Goal: Task Accomplishment & Management: Manage account settings

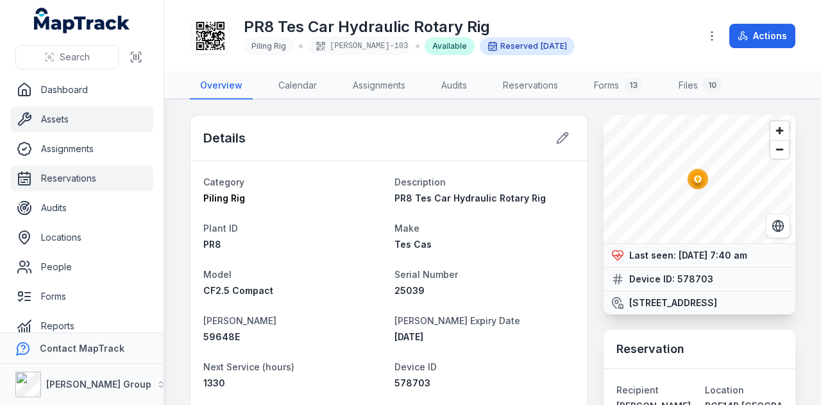
scroll to position [257, 0]
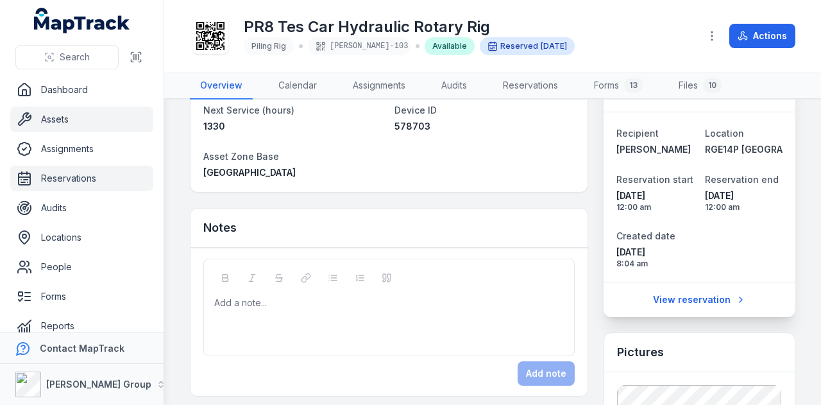
drag, startPoint x: 0, startPoint y: 0, endPoint x: 104, endPoint y: 189, distance: 215.3
click at [104, 189] on link "Reservations" at bounding box center [81, 178] width 143 height 26
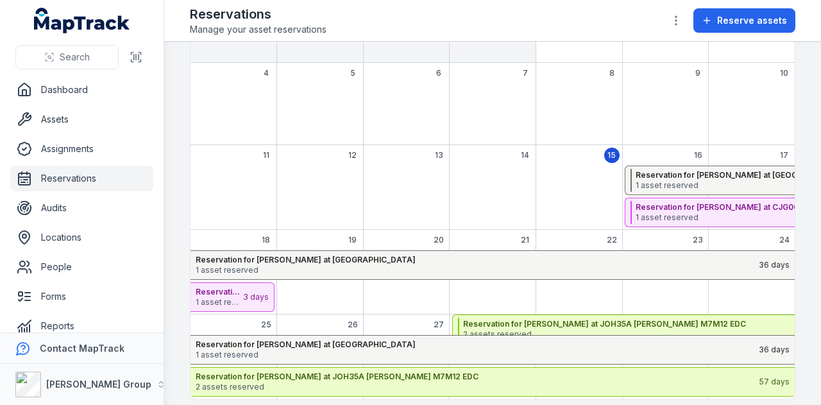
scroll to position [176, 0]
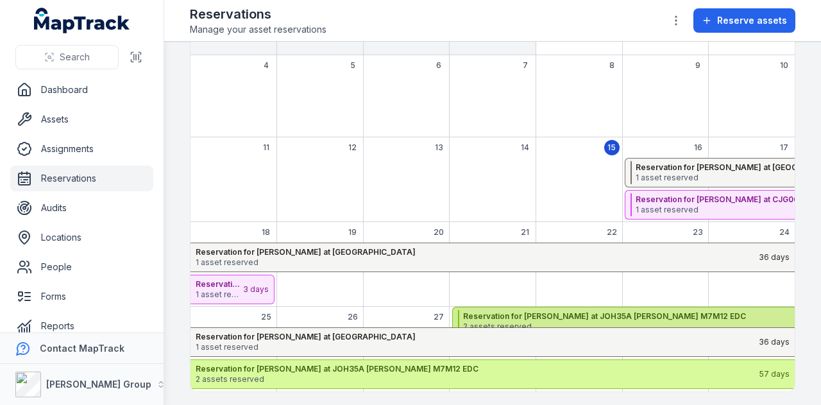
click at [551, 311] on strong "Reservation for Shane Hulbert at JOH35A Cecil Hill M7M12 EDC" at bounding box center [740, 316] width 554 height 10
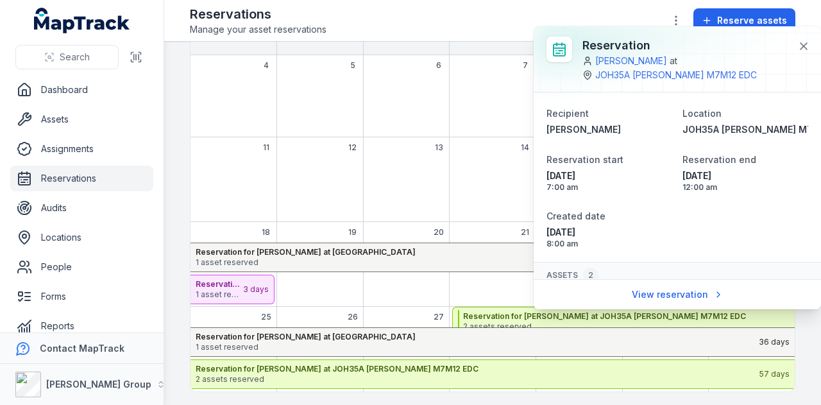
scroll to position [105, 0]
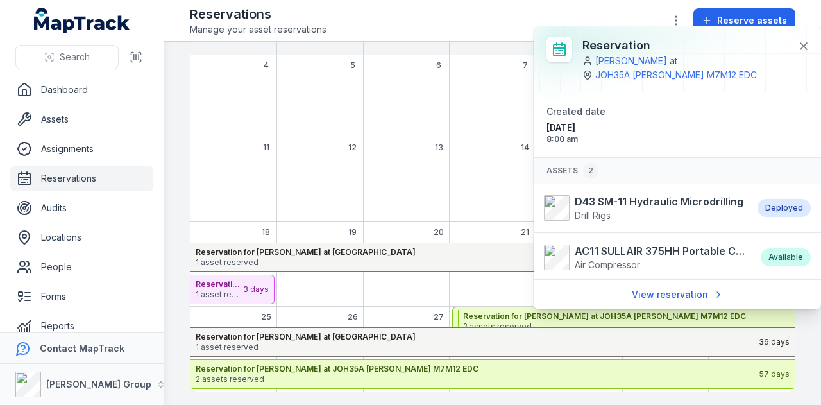
click at [505, 179] on div "August 2025" at bounding box center [493, 190] width 87 height 64
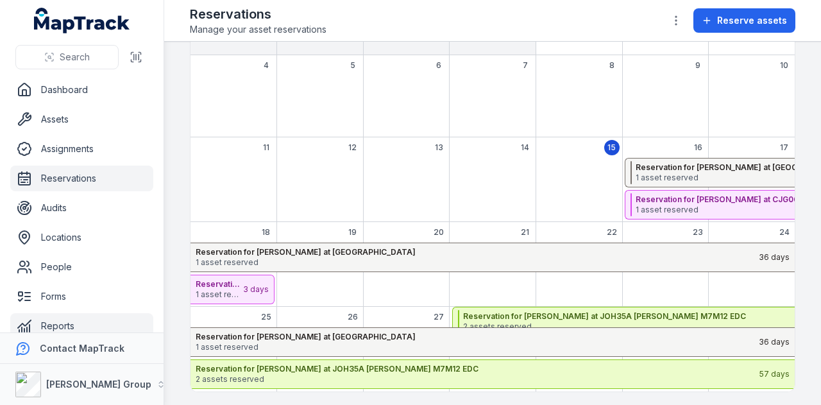
click at [74, 325] on link "Reports" at bounding box center [81, 326] width 143 height 26
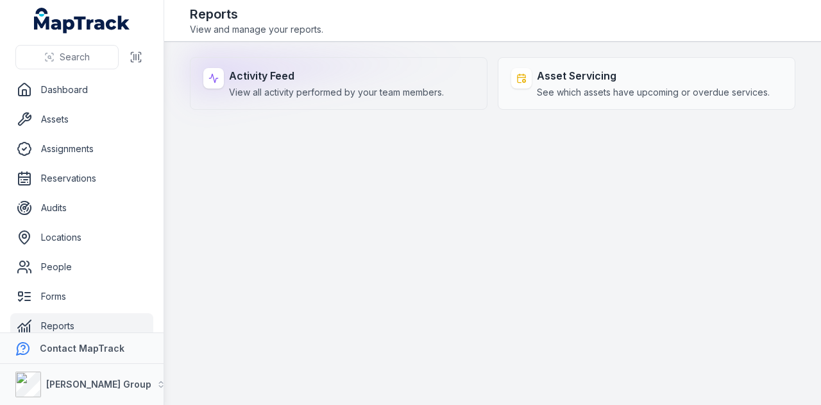
click at [309, 79] on strong "Activity Feed" at bounding box center [336, 75] width 215 height 15
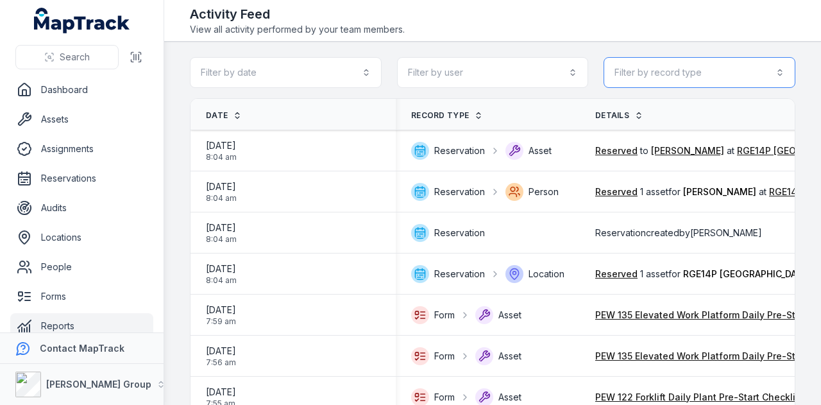
drag, startPoint x: 690, startPoint y: 70, endPoint x: 685, endPoint y: 58, distance: 12.6
click at [690, 70] on button "Filter by record type" at bounding box center [700, 72] width 192 height 31
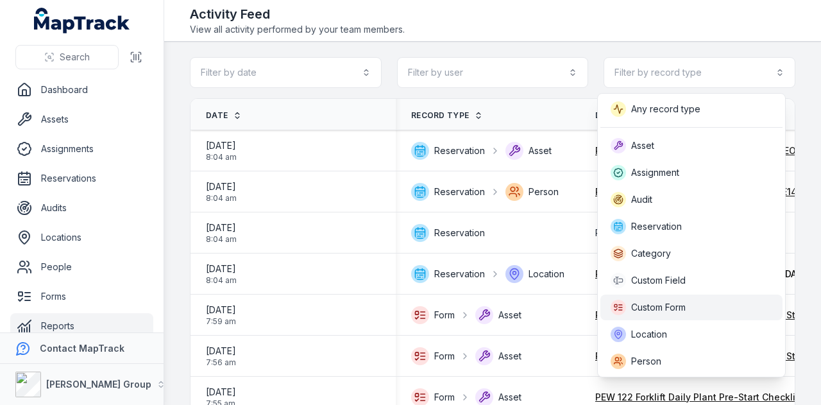
click at [674, 302] on span "Custom Form" at bounding box center [658, 307] width 55 height 13
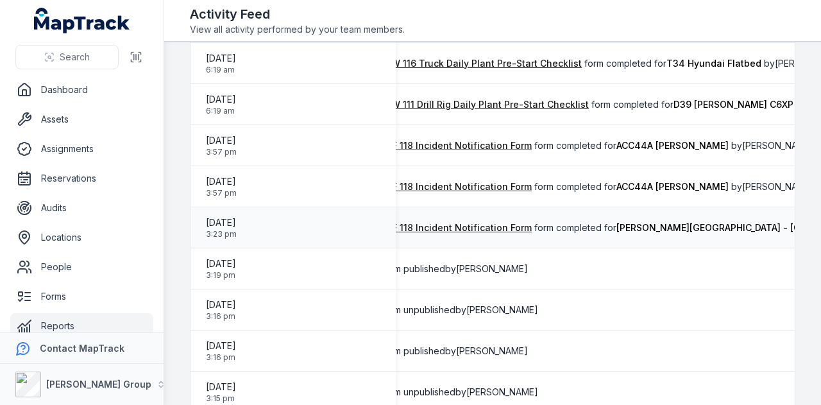
scroll to position [0, 172]
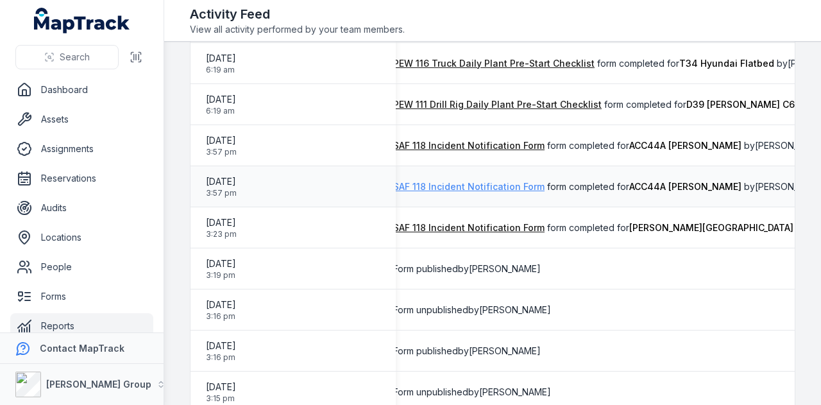
click at [457, 187] on link "SAF 118 Incident Notification Form" at bounding box center [468, 186] width 151 height 13
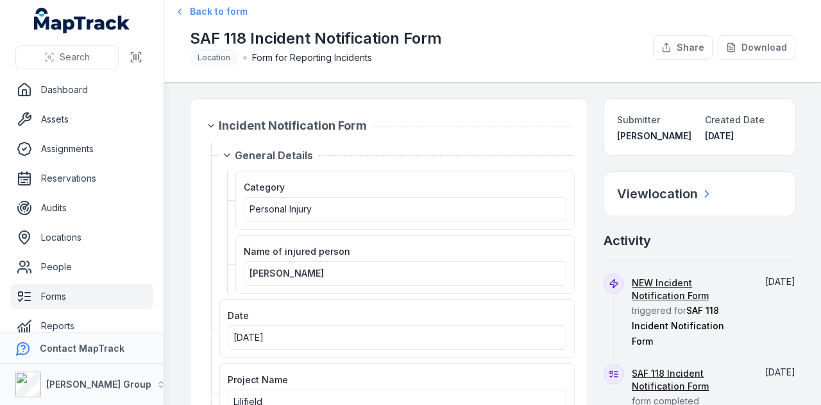
click at [236, 12] on span "Back to form" at bounding box center [219, 11] width 58 height 13
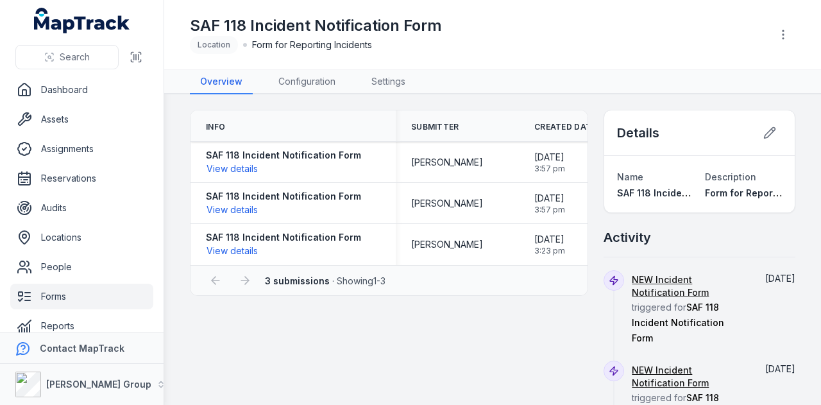
click at [108, 293] on link "Forms" at bounding box center [81, 297] width 143 height 26
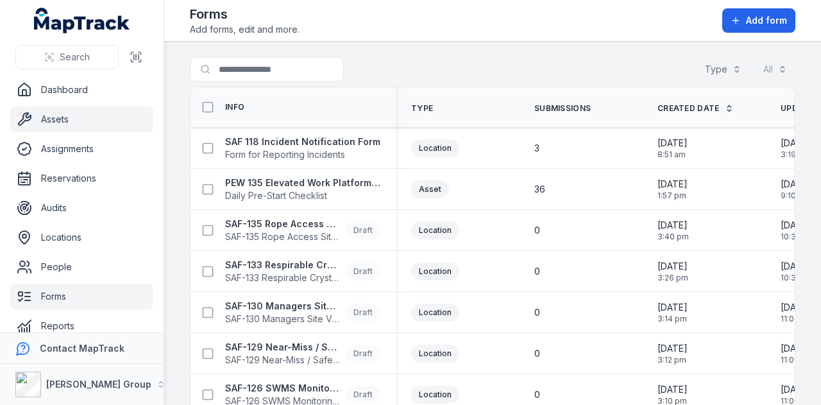
click at [101, 128] on link "Assets" at bounding box center [81, 119] width 143 height 26
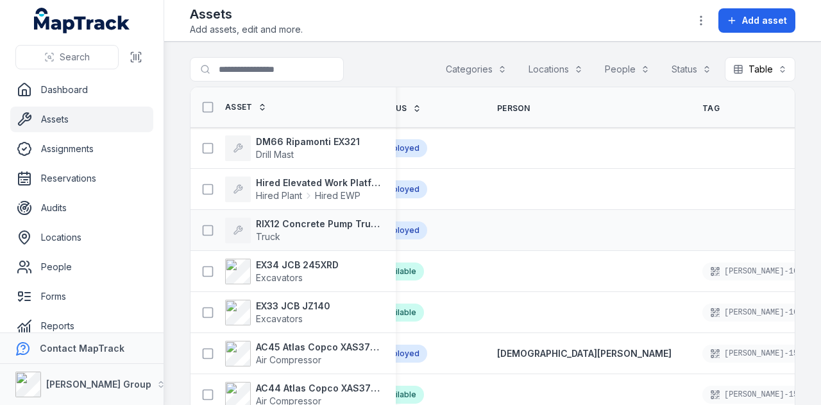
scroll to position [0, 465]
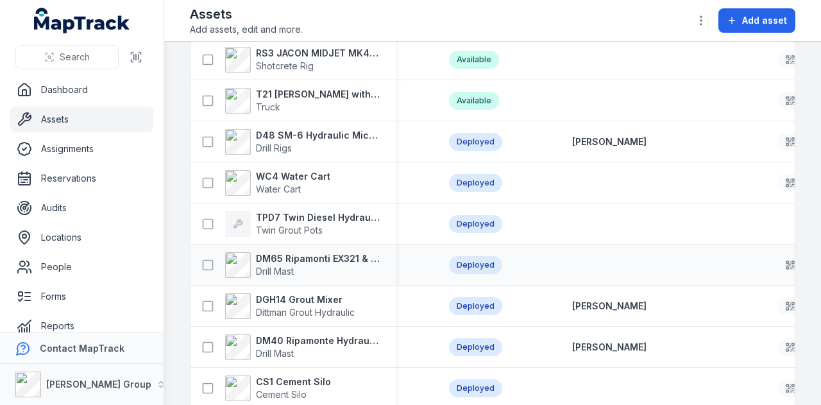
scroll to position [1666, 0]
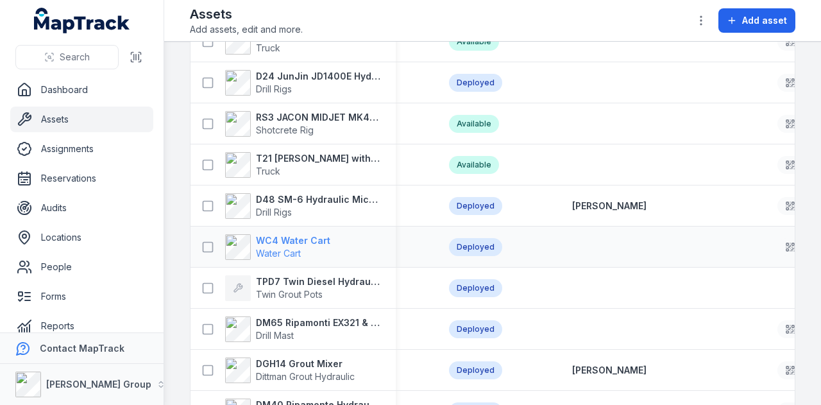
click at [321, 237] on strong "WC4 Water Cart" at bounding box center [293, 240] width 74 height 13
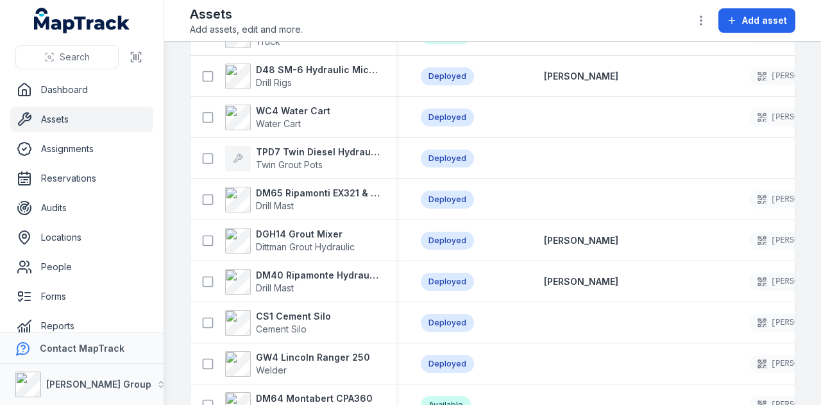
scroll to position [1732, 0]
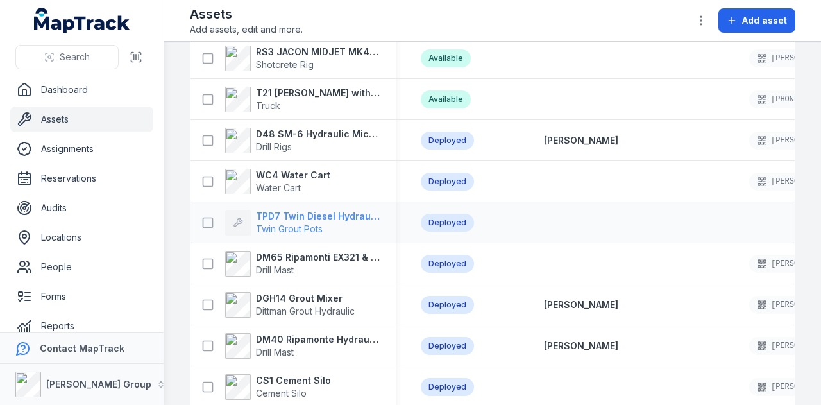
click at [365, 210] on strong "TPD7 Twin Diesel Hydraulic Grout Pot" at bounding box center [318, 216] width 124 height 13
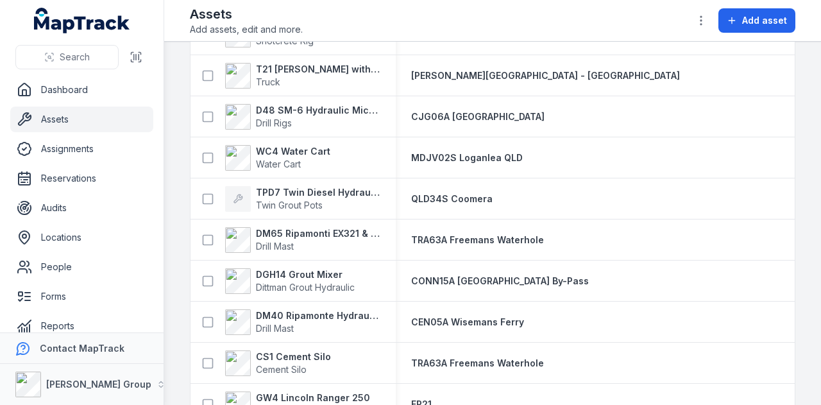
scroll to position [1860, 0]
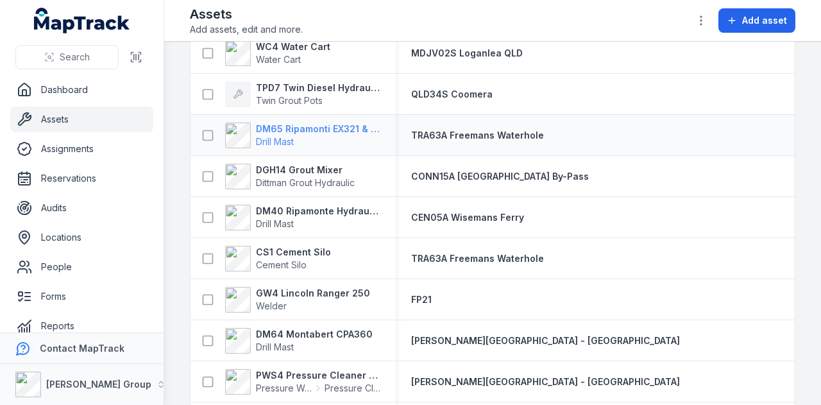
click at [304, 123] on strong "DM65 Ripamonti EX321 & EuroDrill RH10X" at bounding box center [318, 129] width 124 height 13
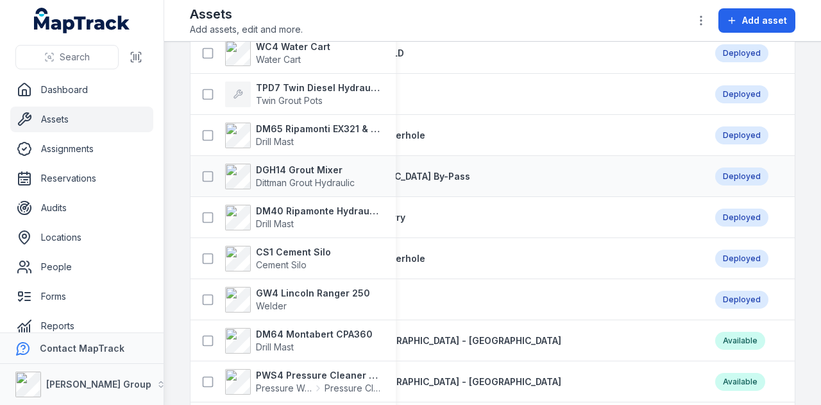
scroll to position [0, 139]
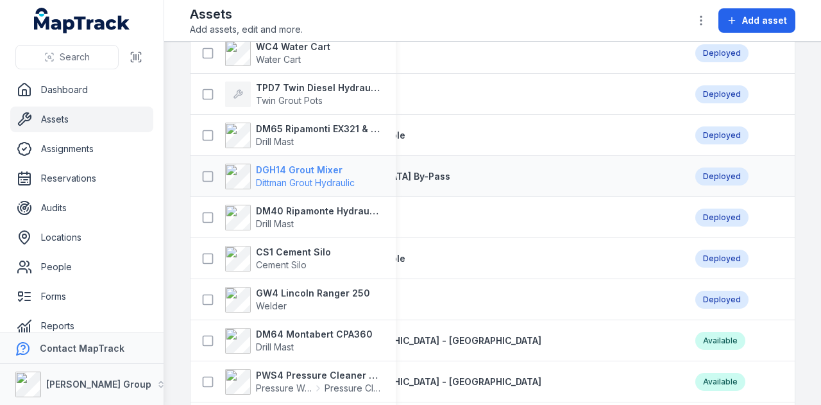
click at [314, 170] on strong "DGH14 Grout Mixer" at bounding box center [305, 170] width 99 height 13
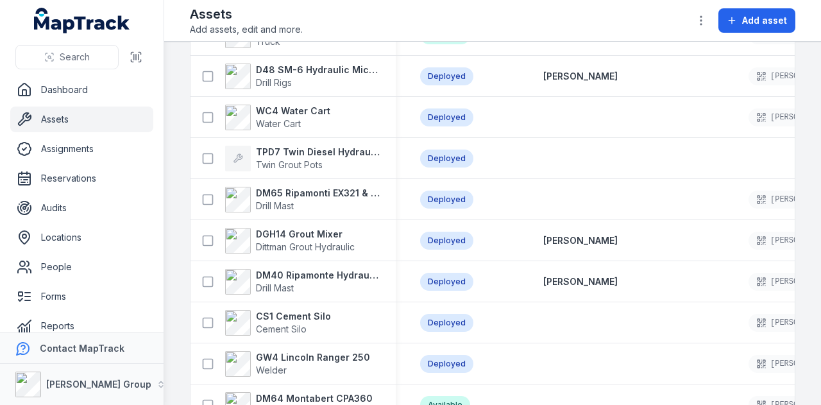
scroll to position [1828, 0]
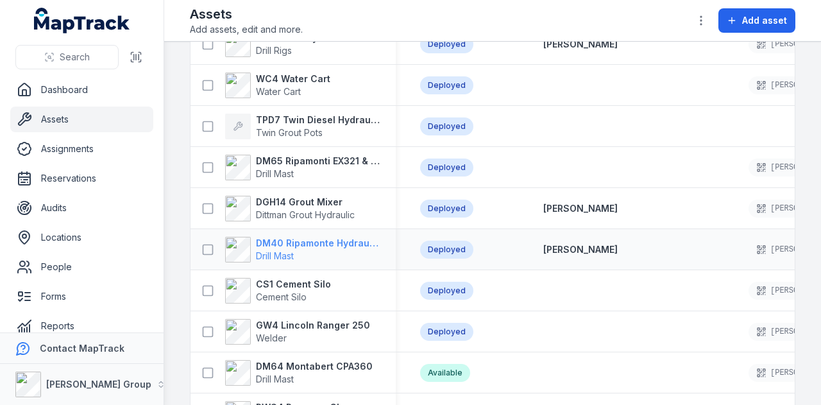
click at [320, 242] on strong "DM40 Ripamonte Hydraulic Drill Mast & EuroDrill RH10X" at bounding box center [318, 243] width 124 height 13
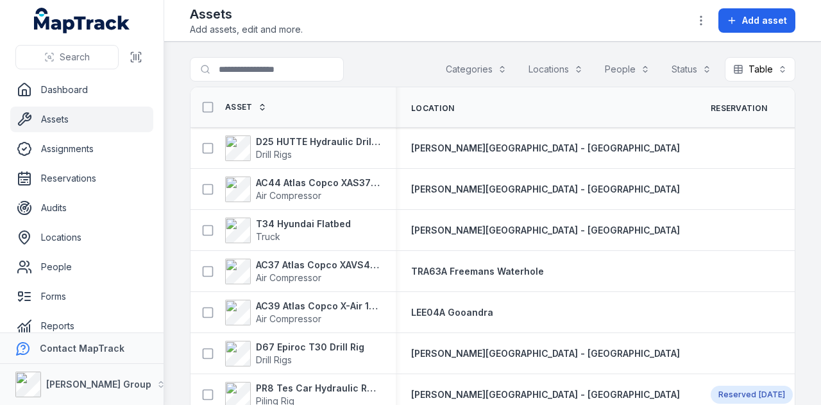
click at [681, 56] on main "Search for assets Categories Locations People Status Table ***** Asset Location…" at bounding box center [492, 223] width 657 height 363
click at [678, 69] on button "Status" at bounding box center [691, 69] width 56 height 24
click at [646, 123] on div "Deployed" at bounding box center [644, 125] width 106 height 13
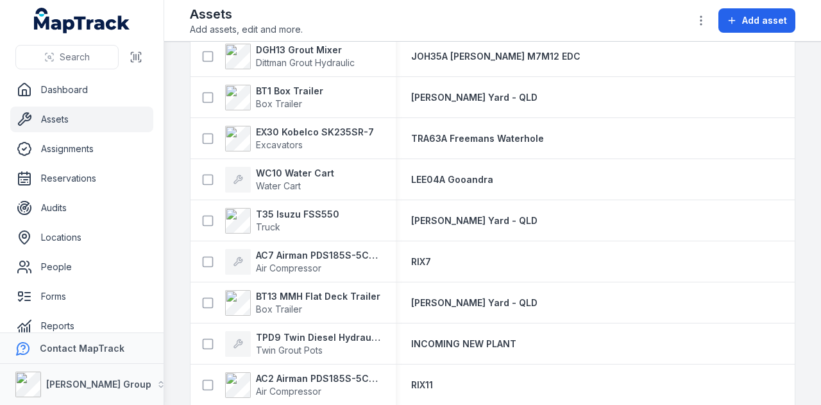
scroll to position [1710, 0]
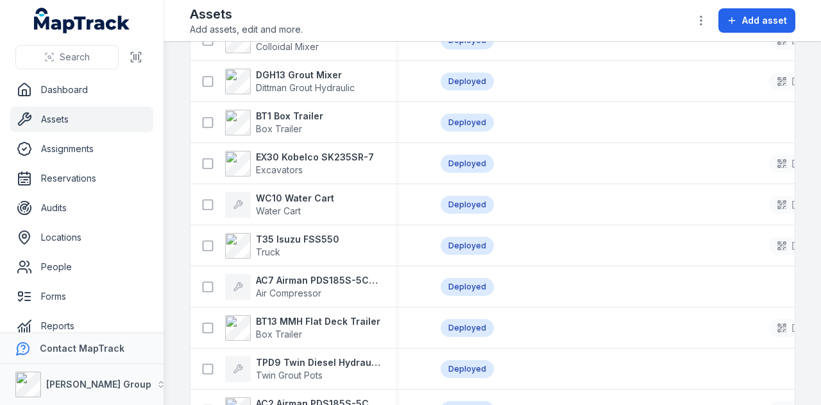
scroll to position [1539, 0]
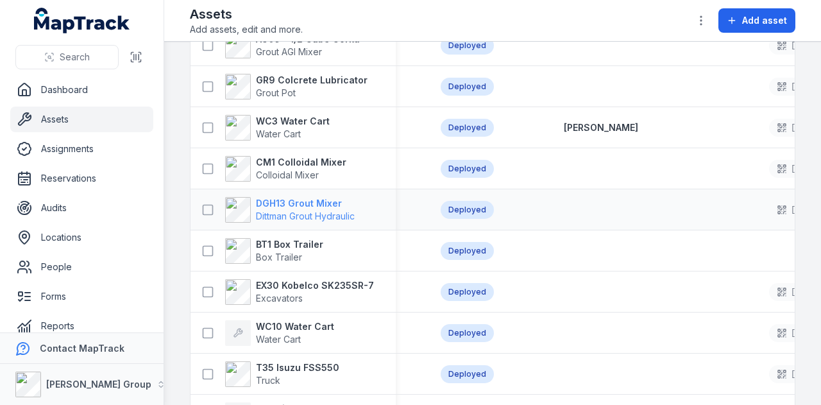
click at [339, 201] on strong "DGH13 Grout Mixer" at bounding box center [305, 203] width 99 height 13
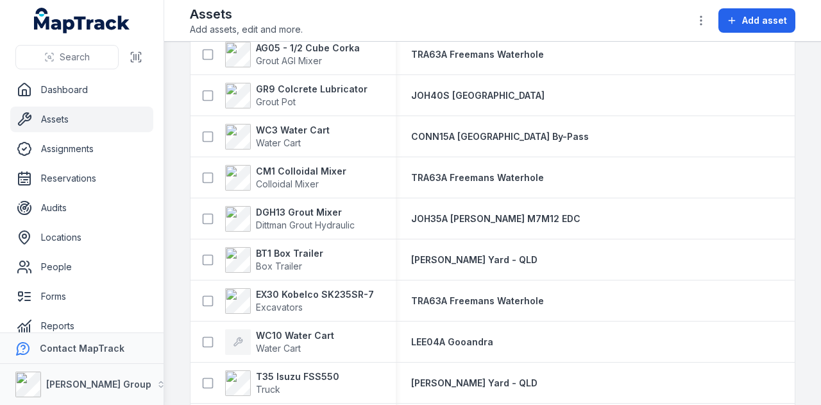
scroll to position [1539, 0]
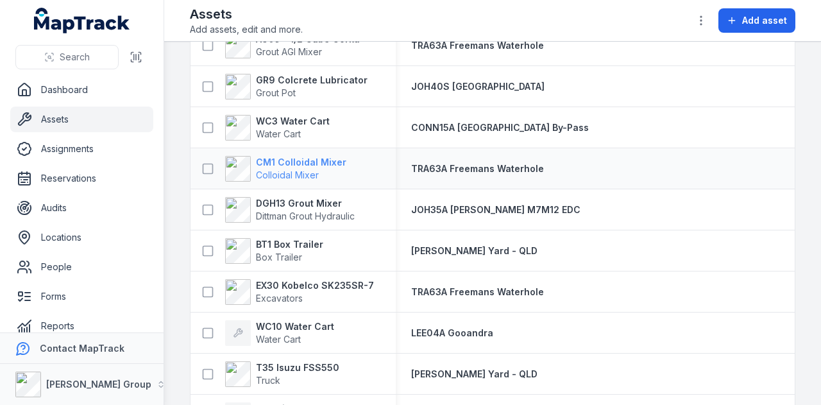
click at [322, 165] on strong "CM1 Colloidal Mixer" at bounding box center [301, 162] width 90 height 13
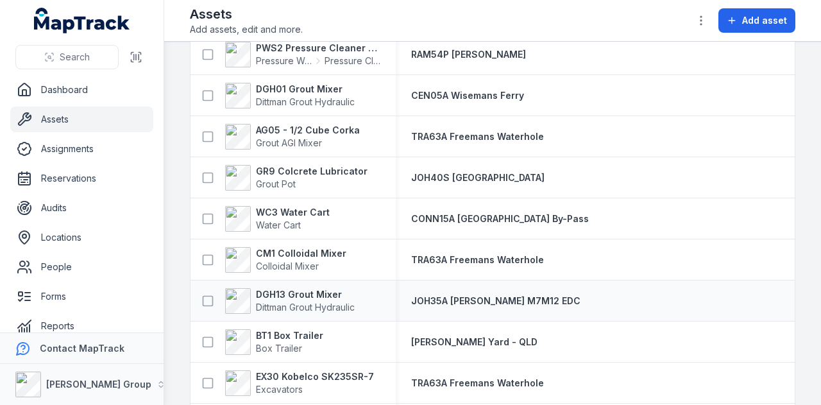
scroll to position [1475, 0]
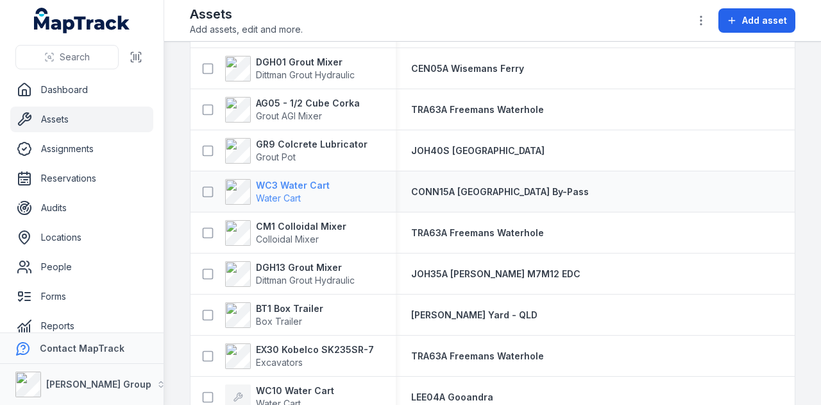
click at [319, 180] on strong "WC3 Water Cart" at bounding box center [293, 185] width 74 height 13
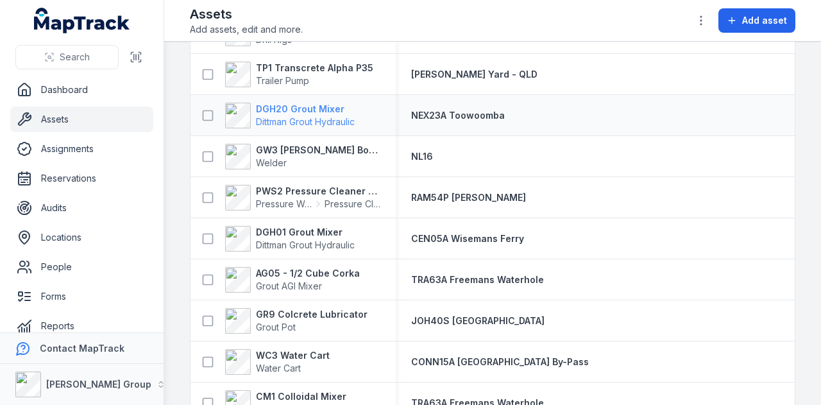
scroll to position [1347, 0]
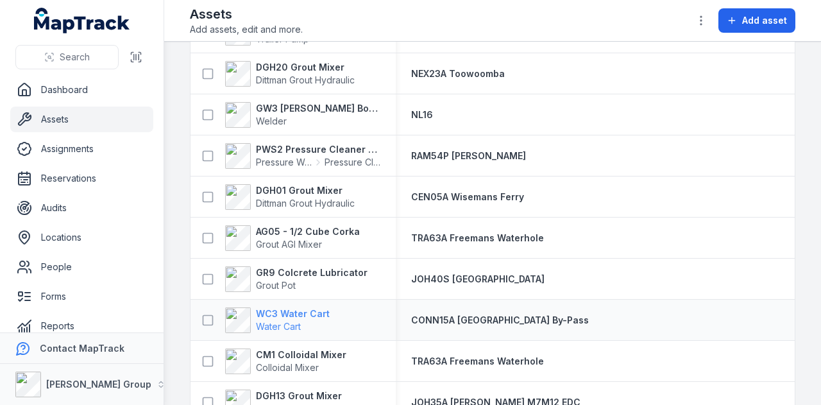
click at [300, 315] on strong "WC3 Water Cart" at bounding box center [293, 313] width 74 height 13
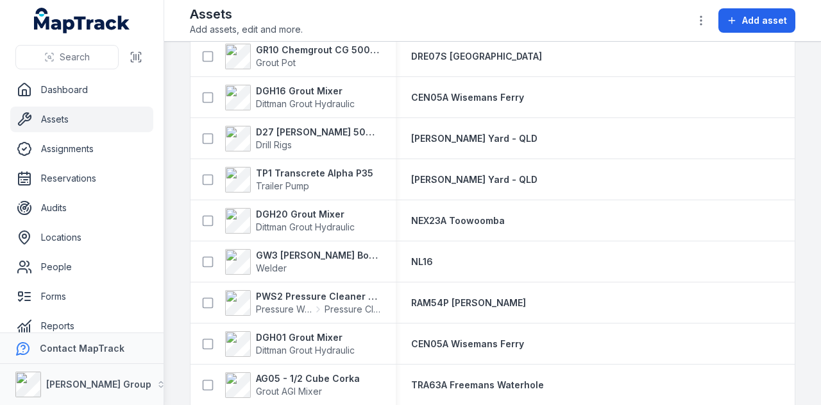
scroll to position [1411, 0]
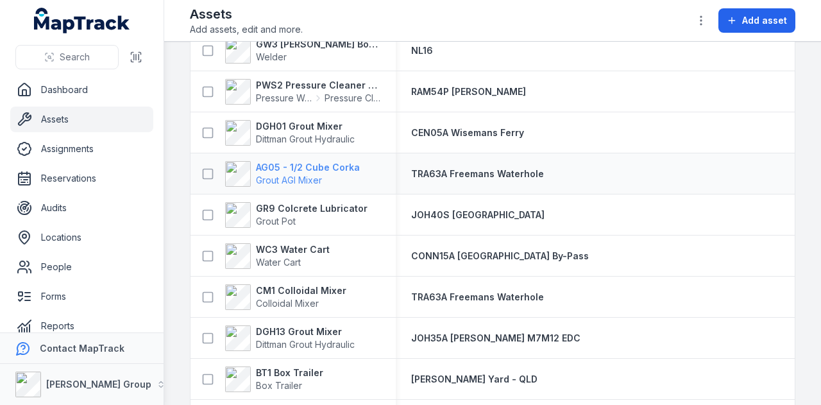
click at [299, 167] on strong "AG05 - 1/2 Cube Corka" at bounding box center [308, 167] width 104 height 13
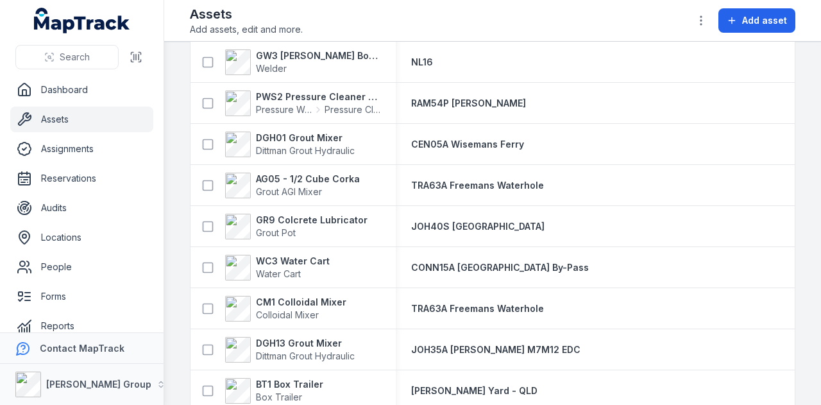
scroll to position [1411, 0]
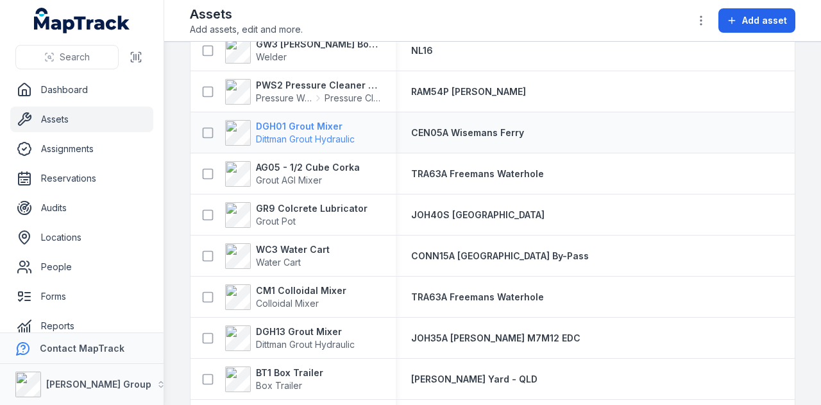
click at [307, 121] on strong "DGH01 Grout Mixer" at bounding box center [305, 126] width 99 height 13
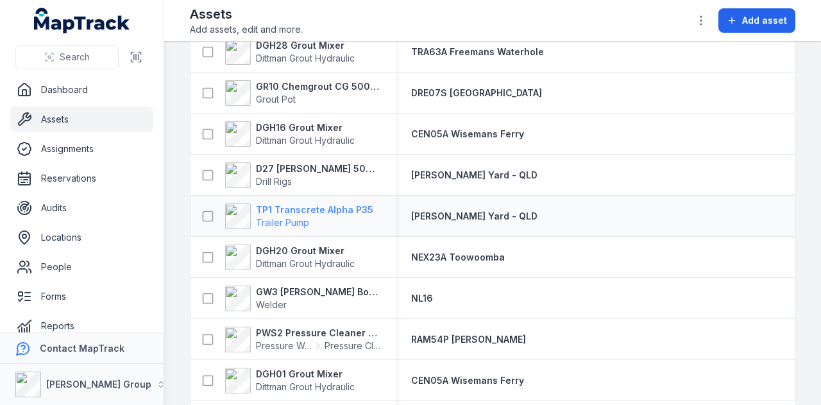
scroll to position [1219, 0]
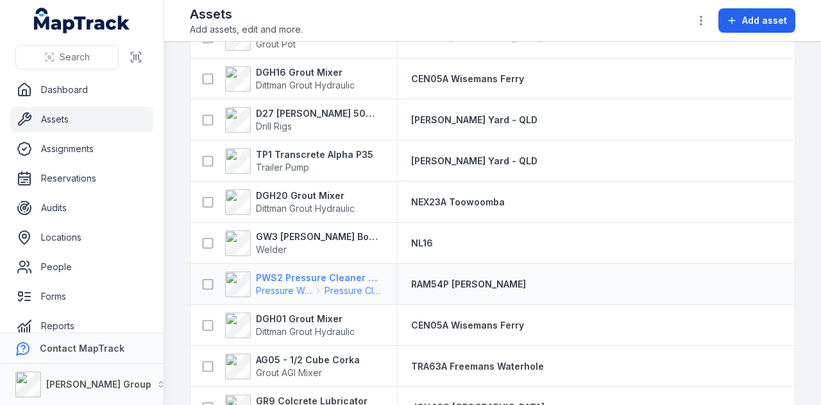
click at [326, 271] on strong "PWS2 Pressure Cleaner Skid Mounted" at bounding box center [318, 277] width 124 height 13
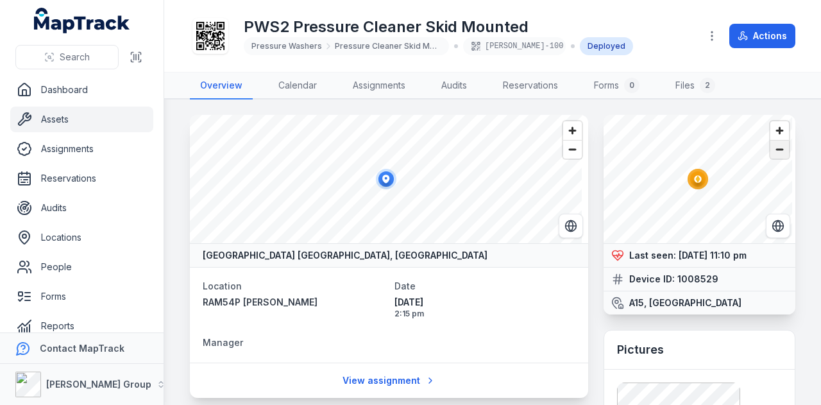
click at [772, 157] on span "Zoom out" at bounding box center [779, 149] width 19 height 18
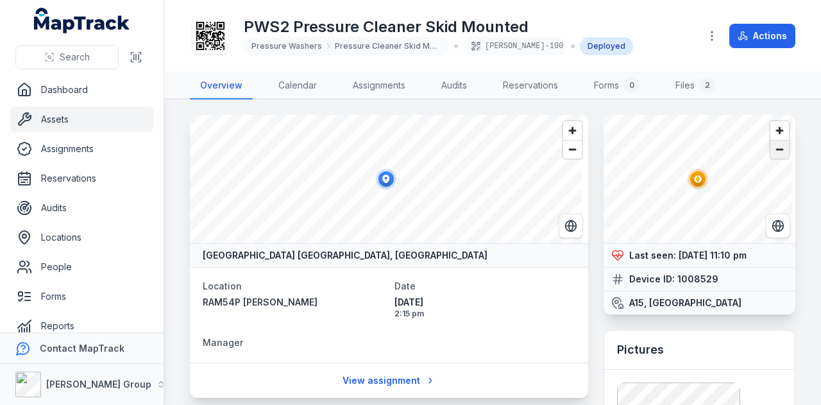
click at [772, 157] on span "Zoom out" at bounding box center [779, 149] width 19 height 18
click at [770, 153] on span "Zoom out" at bounding box center [779, 149] width 19 height 18
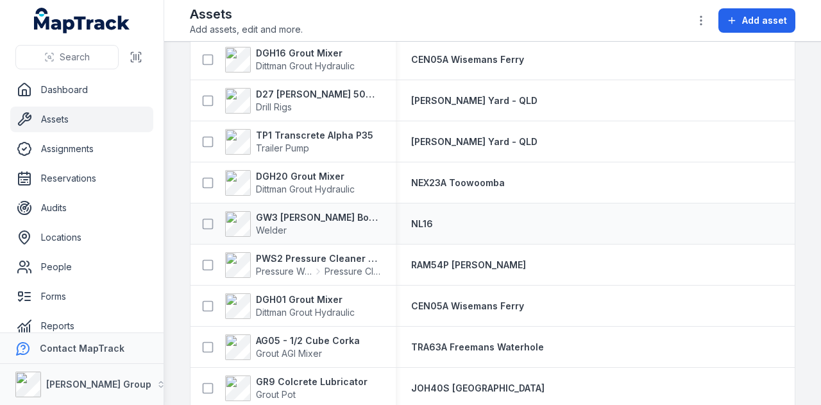
scroll to position [1219, 0]
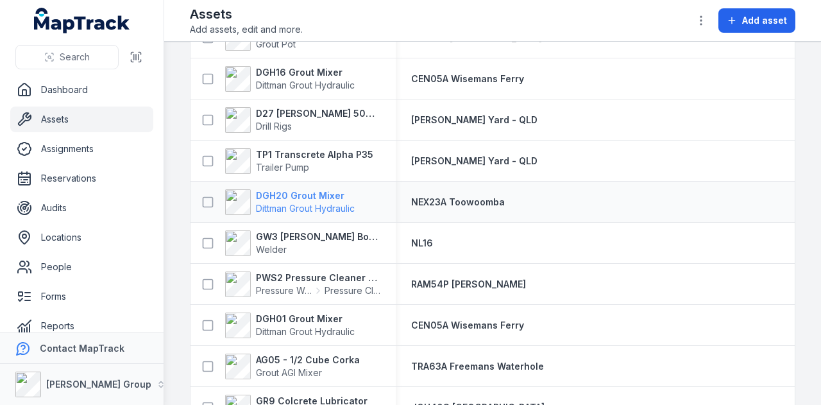
click at [303, 195] on strong "DGH20 Grout Mixer" at bounding box center [305, 195] width 99 height 13
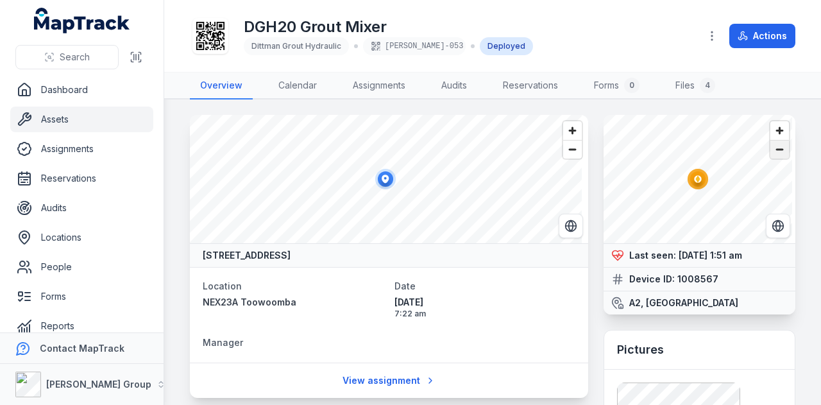
click at [774, 140] on span "Zoom out" at bounding box center [779, 149] width 19 height 18
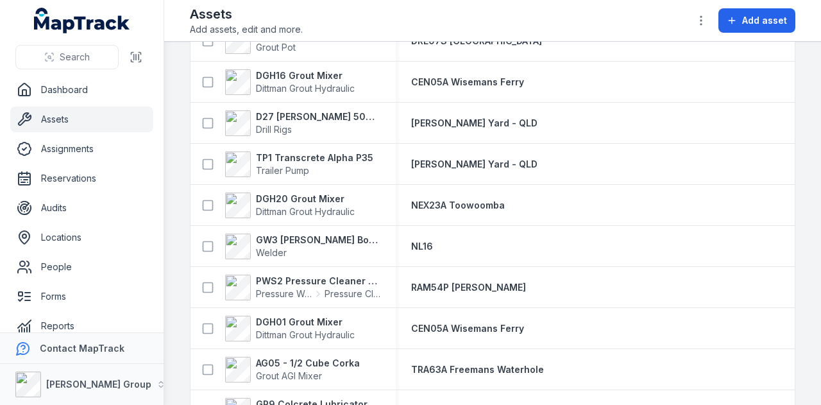
scroll to position [1219, 0]
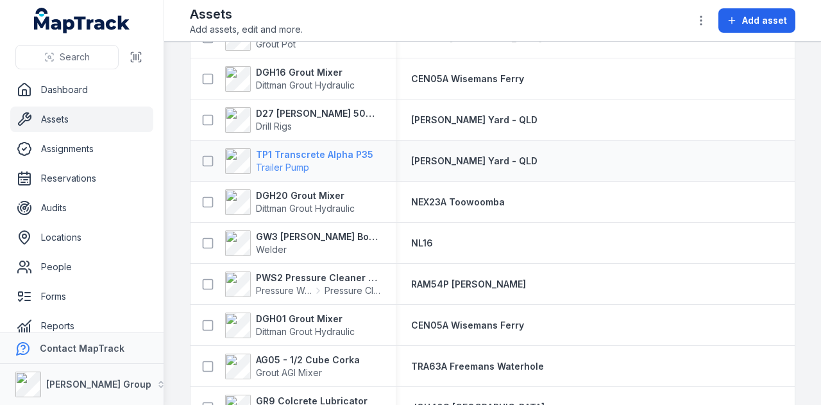
click at [296, 148] on strong "TP1 Transcrete Alpha P35" at bounding box center [314, 154] width 117 height 13
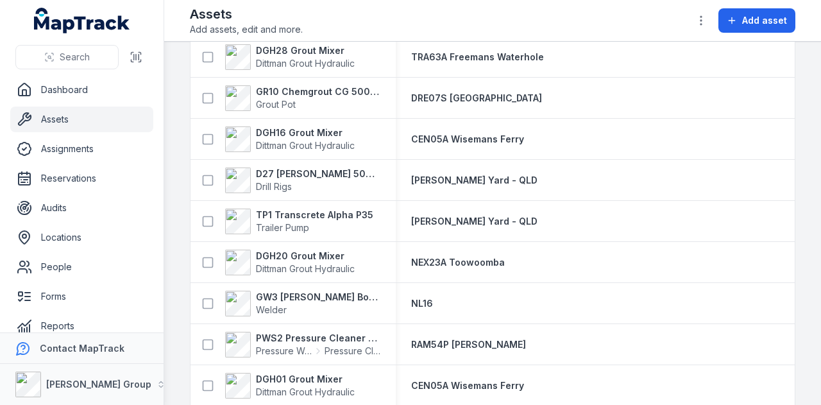
scroll to position [1155, 0]
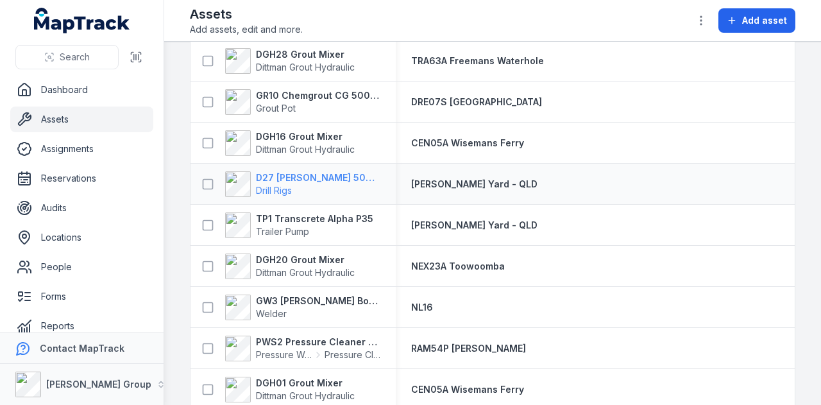
click at [344, 176] on strong "D27 Ripamonti Birdie 500 Hydraulic Drill Rig" at bounding box center [318, 177] width 124 height 13
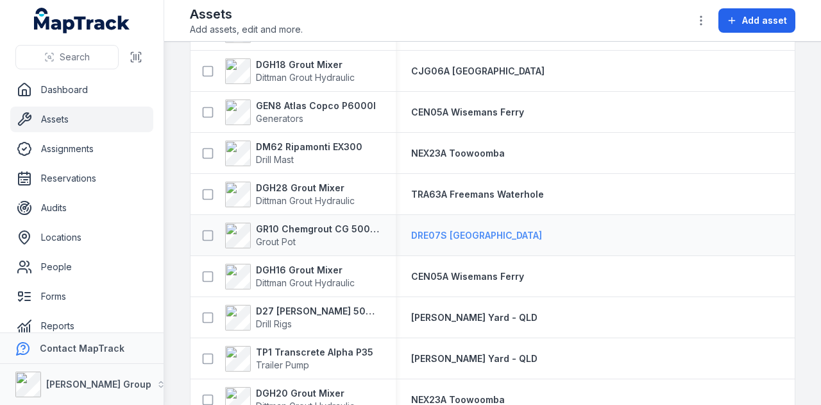
scroll to position [1090, 0]
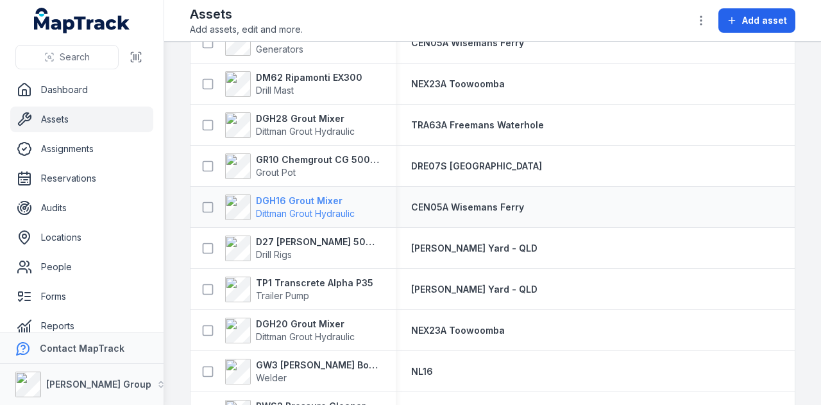
click at [330, 201] on strong "DGH16 Grout Mixer" at bounding box center [305, 200] width 99 height 13
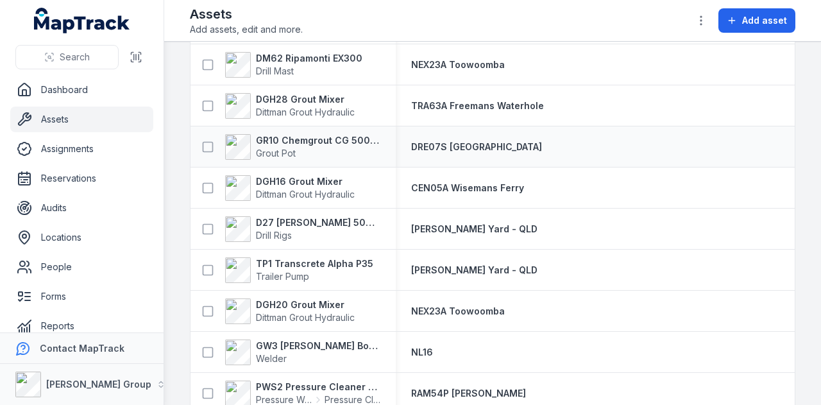
scroll to position [1090, 0]
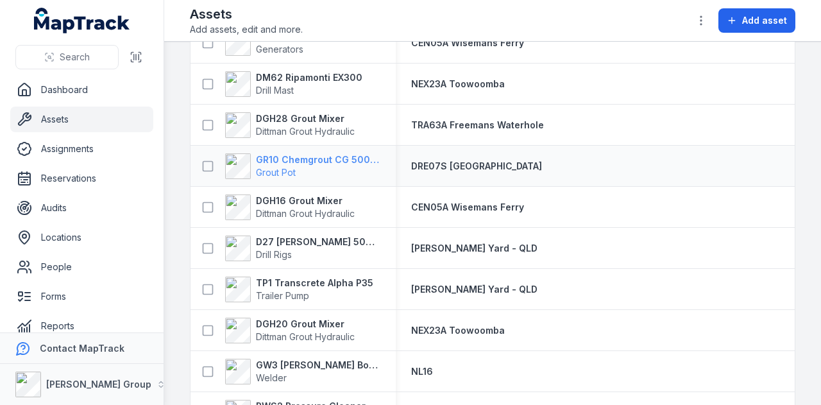
click at [346, 155] on strong "GR10 Chemgrout CG 500 High Pressure" at bounding box center [318, 159] width 124 height 13
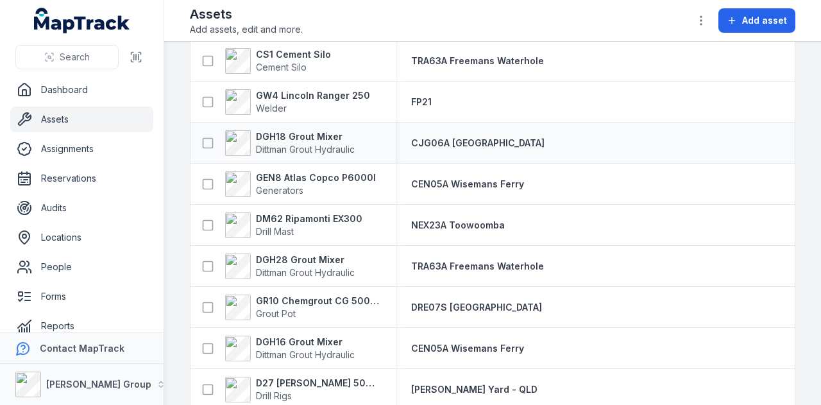
scroll to position [962, 0]
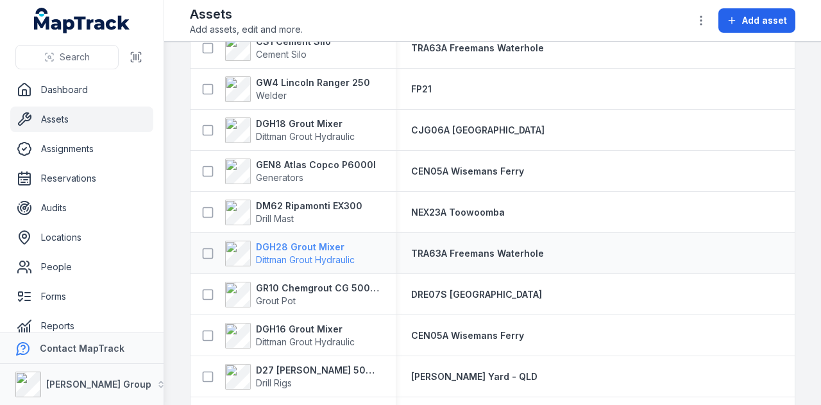
click at [295, 244] on strong "DGH28 Grout Mixer" at bounding box center [305, 247] width 99 height 13
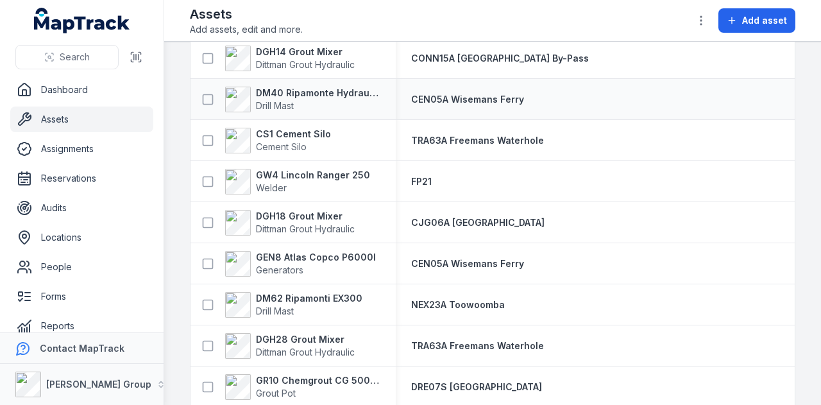
scroll to position [898, 0]
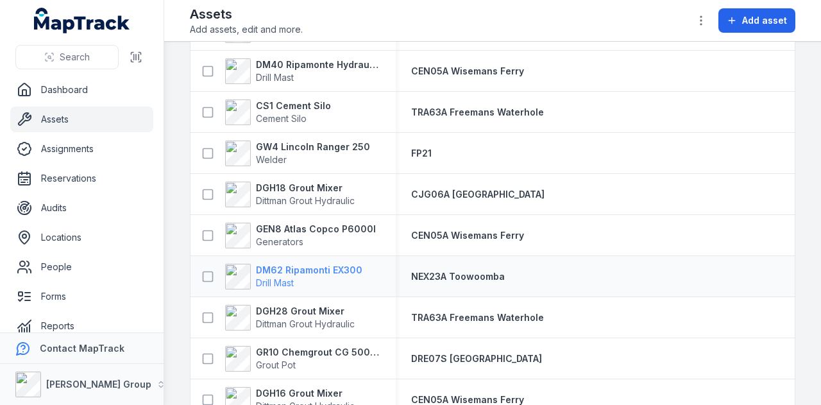
click at [331, 273] on strong "DM62 Ripamonti EX300" at bounding box center [309, 270] width 106 height 13
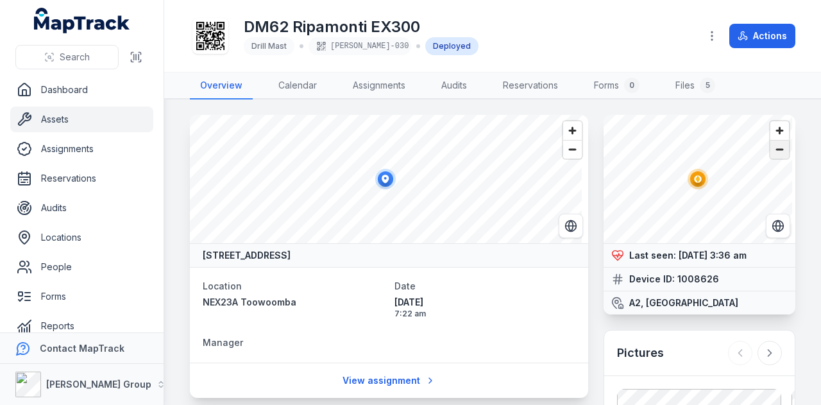
click at [775, 150] on span "Zoom out" at bounding box center [779, 149] width 19 height 18
click at [775, 149] on span "Zoom out" at bounding box center [779, 149] width 19 height 18
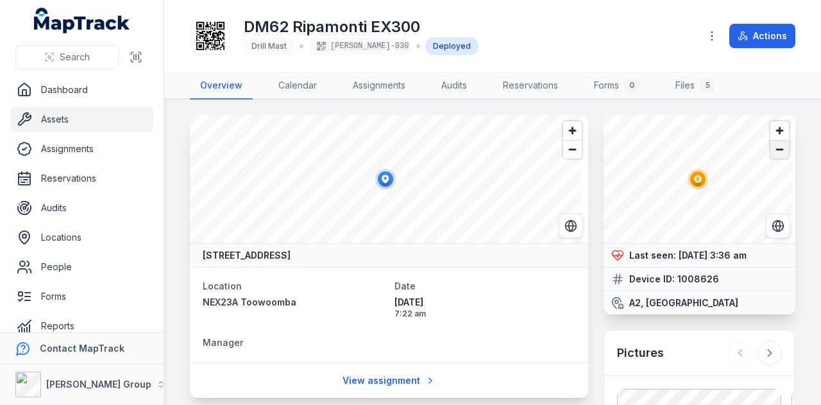
click at [775, 149] on span "Zoom out" at bounding box center [779, 149] width 19 height 18
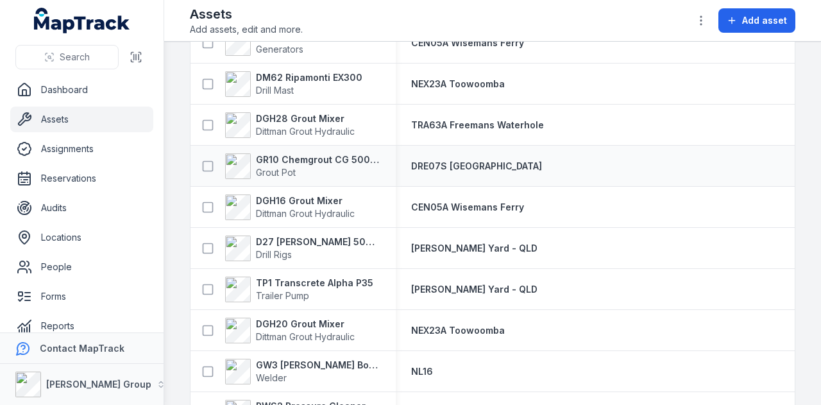
scroll to position [1026, 0]
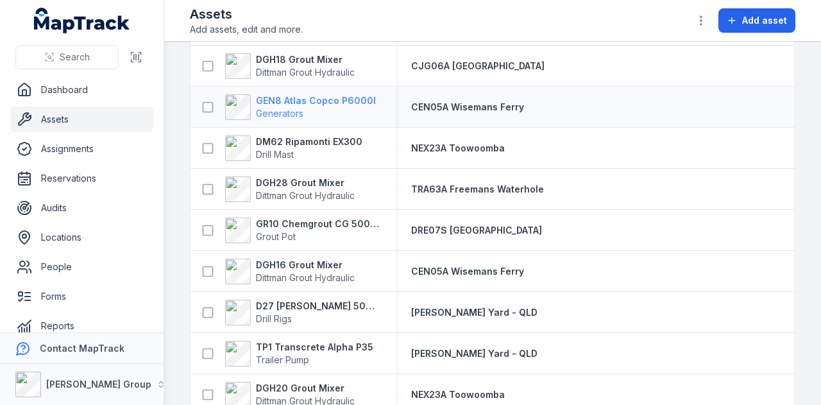
click at [334, 103] on strong "GEN8 Atlas Copco P6000I" at bounding box center [316, 100] width 120 height 13
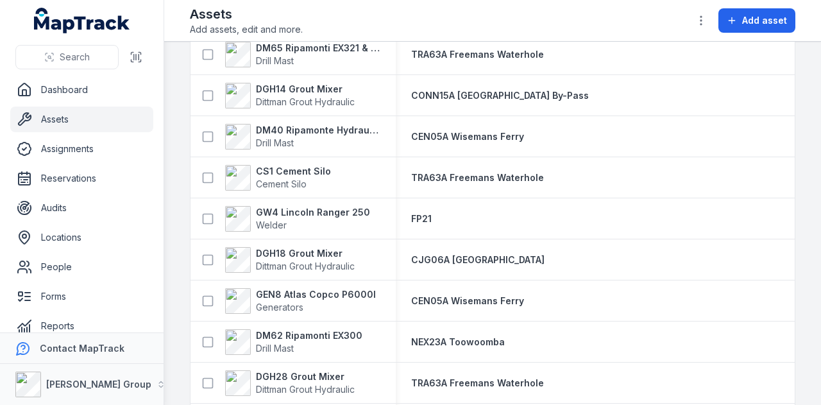
scroll to position [834, 0]
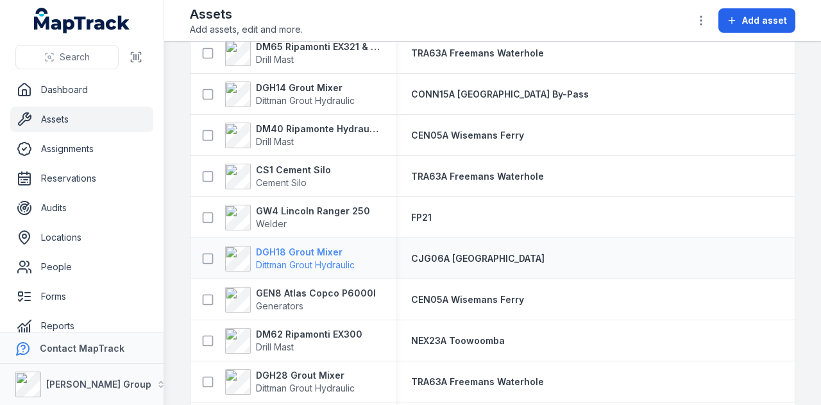
click at [314, 251] on strong "DGH18 Grout Mixer" at bounding box center [305, 252] width 99 height 13
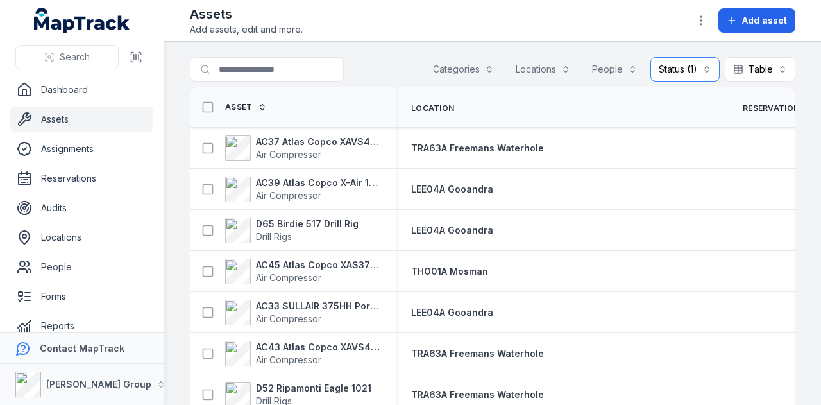
click at [688, 67] on button "Status (1) ********" at bounding box center [684, 69] width 69 height 24
click at [668, 124] on div "Deployed" at bounding box center [644, 125] width 106 height 13
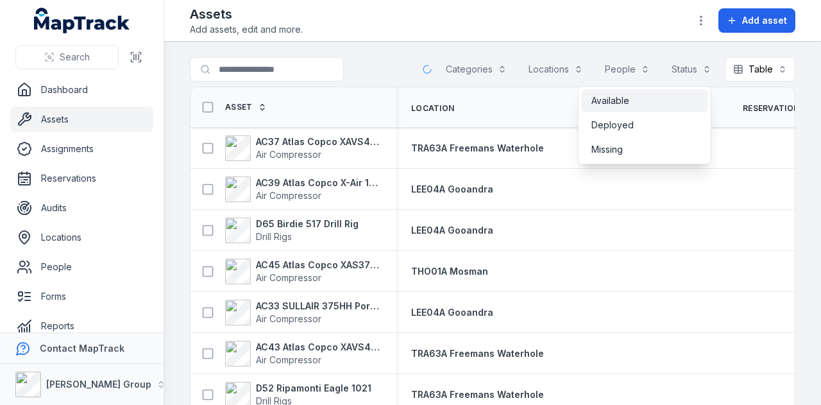
click at [636, 102] on div "Available" at bounding box center [644, 100] width 106 height 13
click at [614, 44] on main "Search for assets Categories Locations People Status (1) ********* Table ***** …" at bounding box center [492, 223] width 657 height 363
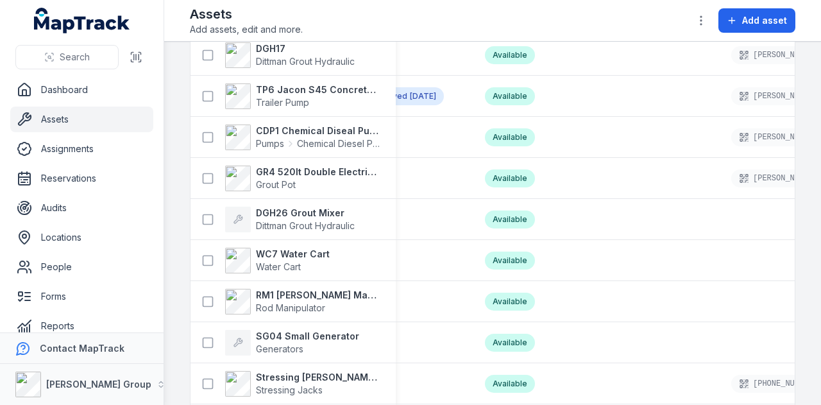
scroll to position [2023, 0]
click at [335, 167] on strong "GR4 520lt Double Electric Twin Pot" at bounding box center [318, 171] width 124 height 13
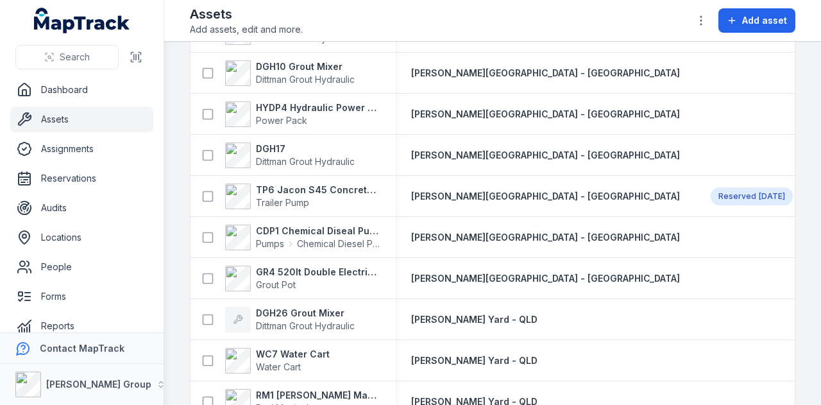
scroll to position [1924, 0]
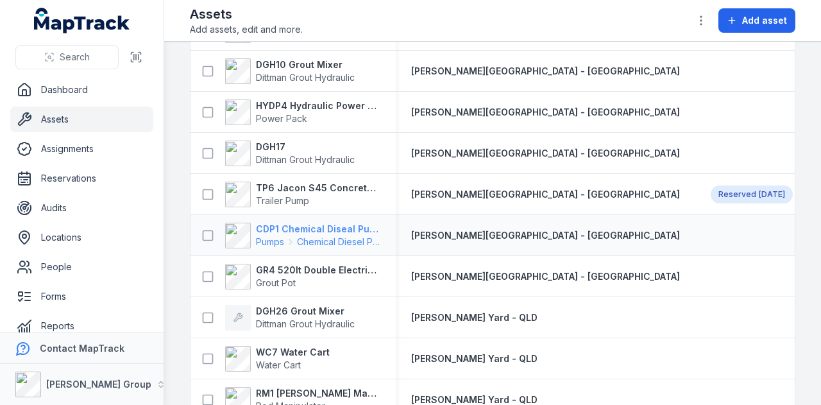
click at [324, 231] on strong "CDP1 Chemical Diseal Pump" at bounding box center [318, 229] width 124 height 13
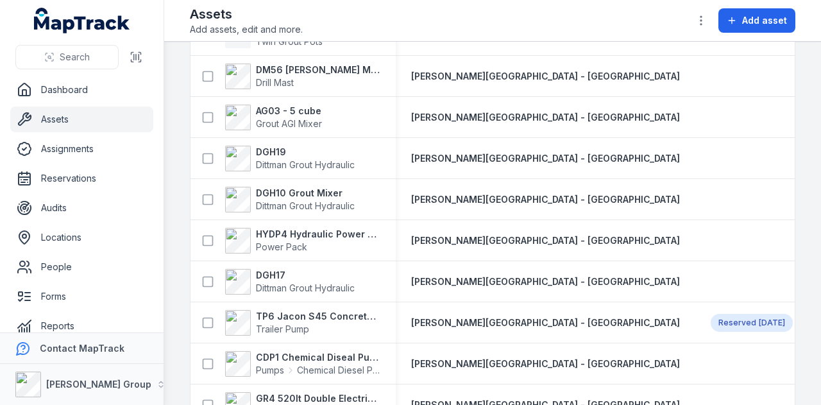
scroll to position [1924, 0]
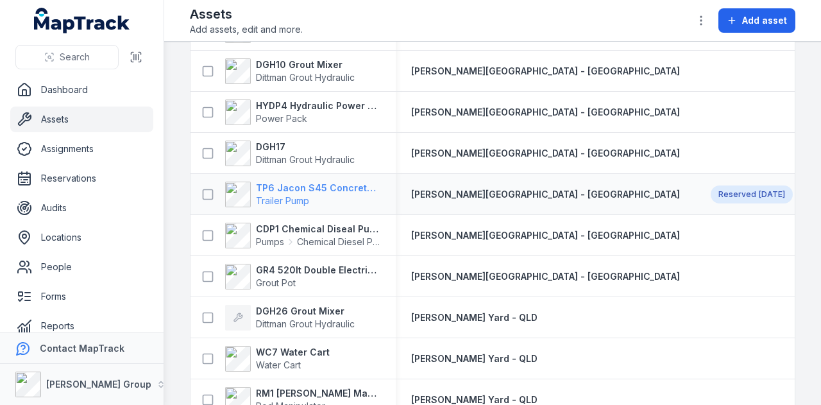
click at [354, 187] on strong "TP6 Jacon S45 Concrete Pump" at bounding box center [318, 188] width 124 height 13
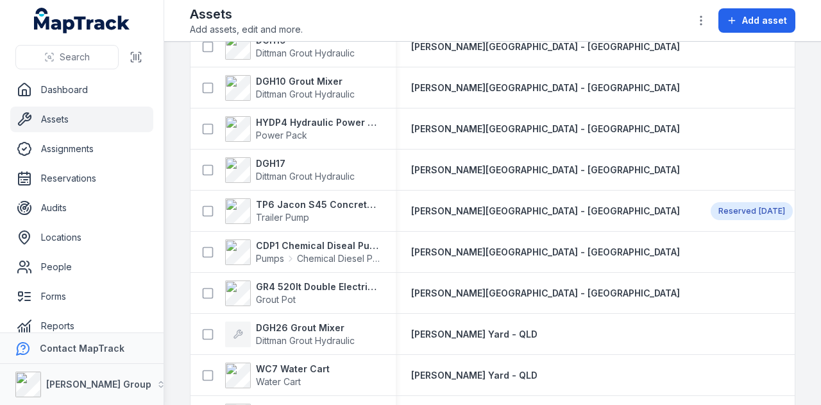
scroll to position [1924, 0]
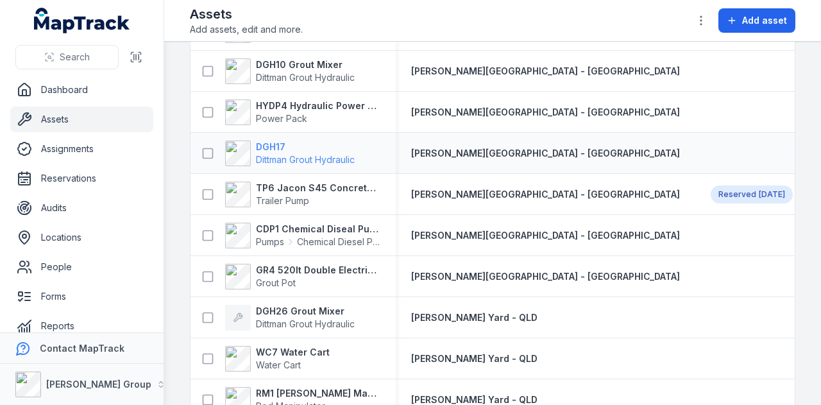
click at [276, 143] on strong "DGH17" at bounding box center [305, 146] width 99 height 13
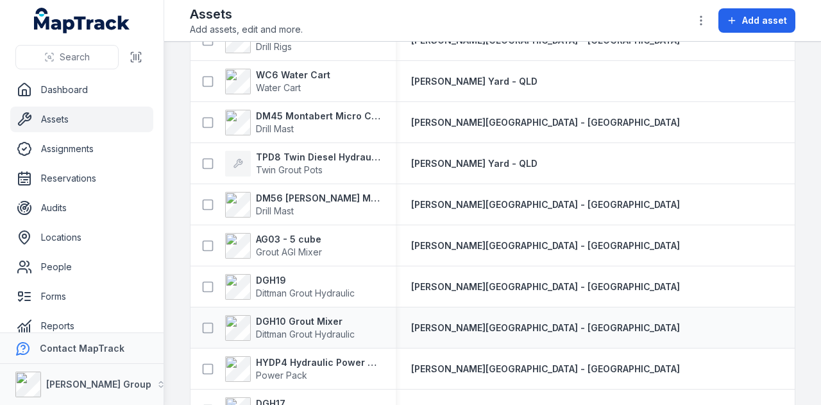
scroll to position [1732, 0]
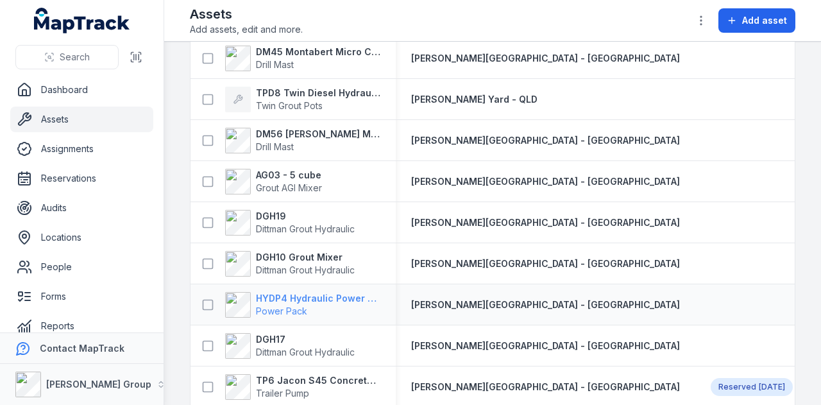
click at [314, 298] on strong "HYDP4 Hydraulic Power Pack" at bounding box center [318, 298] width 124 height 13
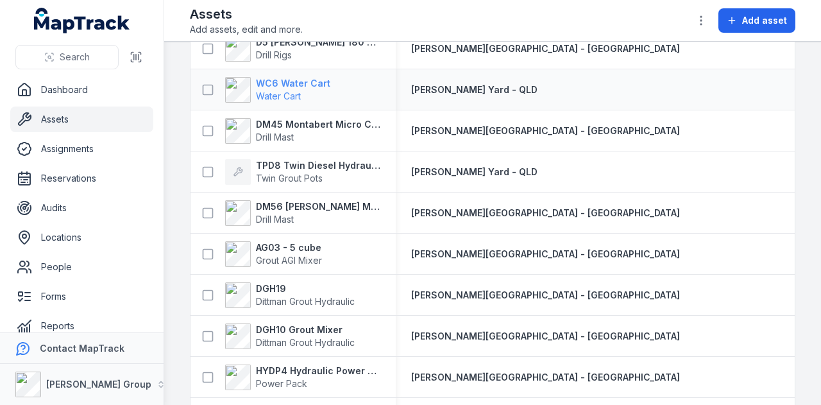
scroll to position [1668, 0]
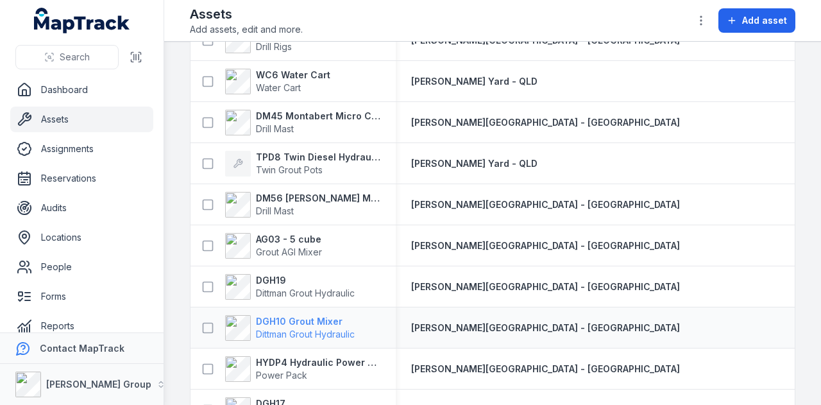
click at [305, 319] on strong "DGH10 Grout Mixer" at bounding box center [305, 321] width 99 height 13
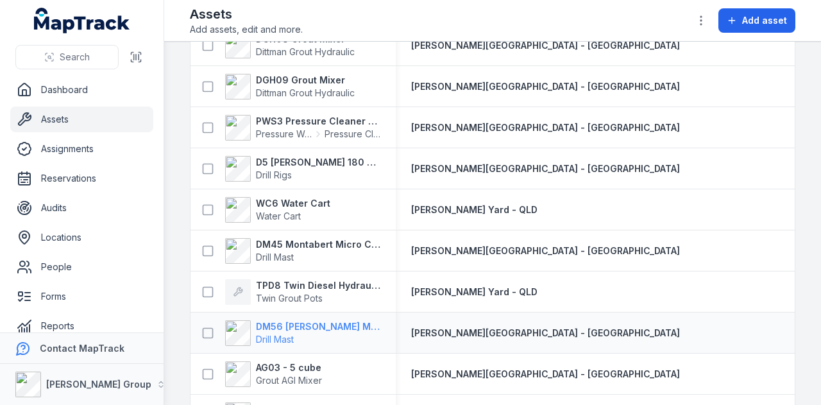
scroll to position [1668, 0]
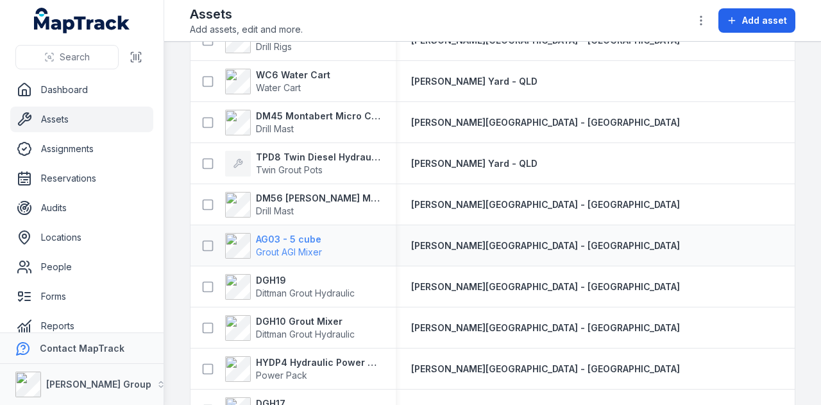
click at [297, 242] on strong "AG03 - 5 cube" at bounding box center [289, 239] width 66 height 13
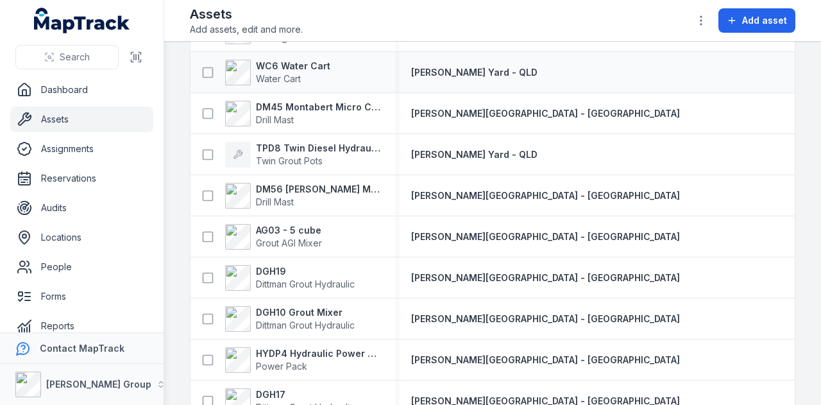
scroll to position [1732, 0]
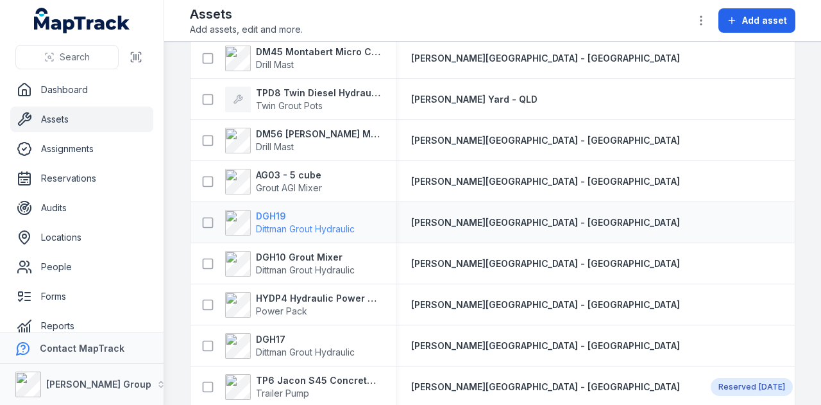
click at [267, 212] on strong "DGH19" at bounding box center [305, 216] width 99 height 13
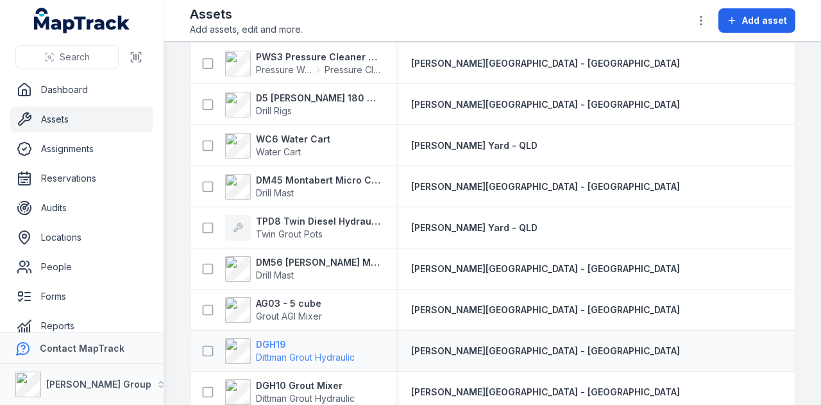
scroll to position [1668, 0]
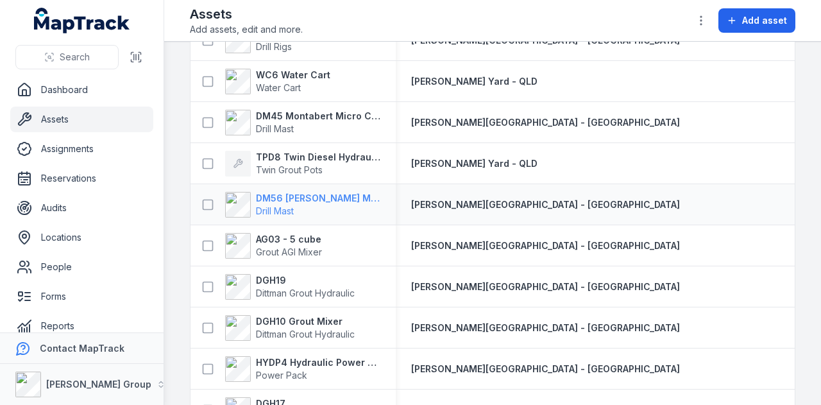
click at [296, 194] on strong "DM56 Marini MR-A 100" at bounding box center [318, 198] width 124 height 13
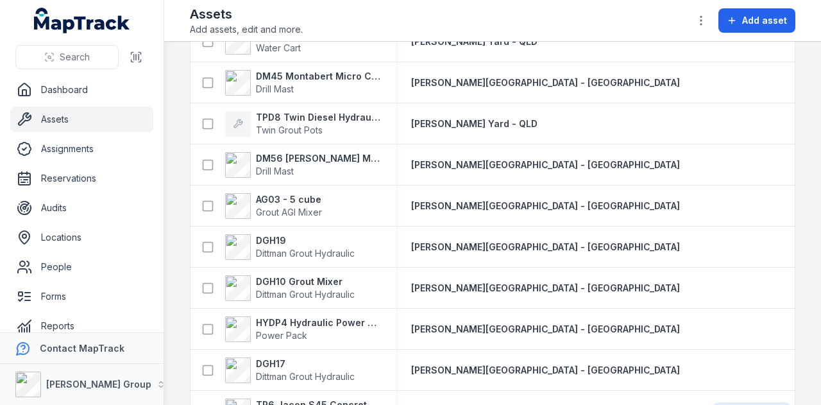
scroll to position [1732, 0]
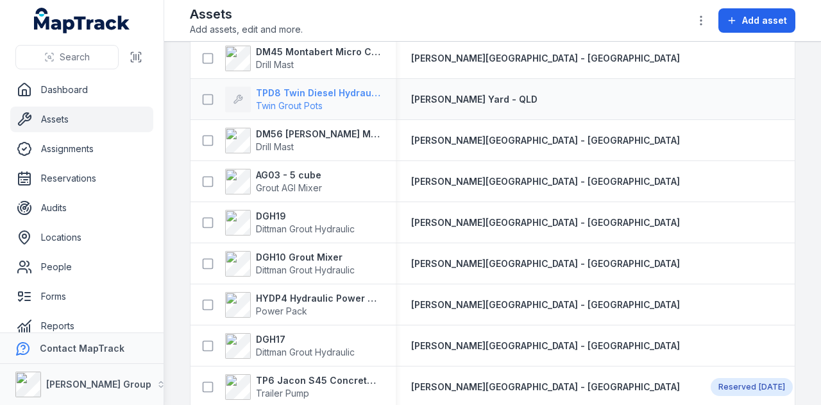
click at [317, 87] on strong "TPD8 Twin Diesel Hydraulic Grout Pot" at bounding box center [318, 93] width 124 height 13
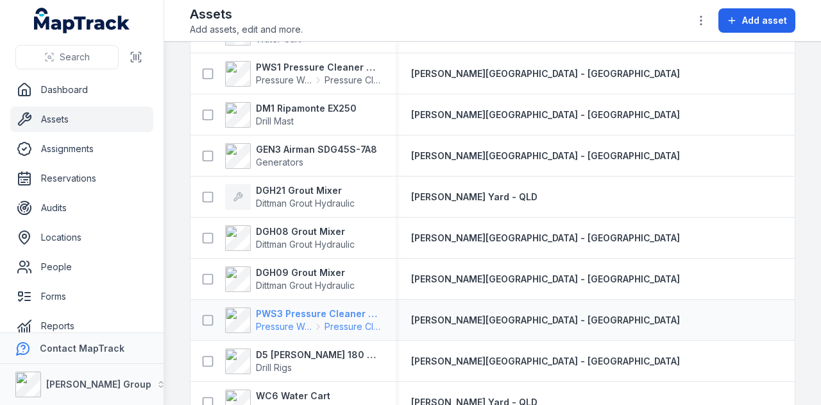
scroll to position [1539, 0]
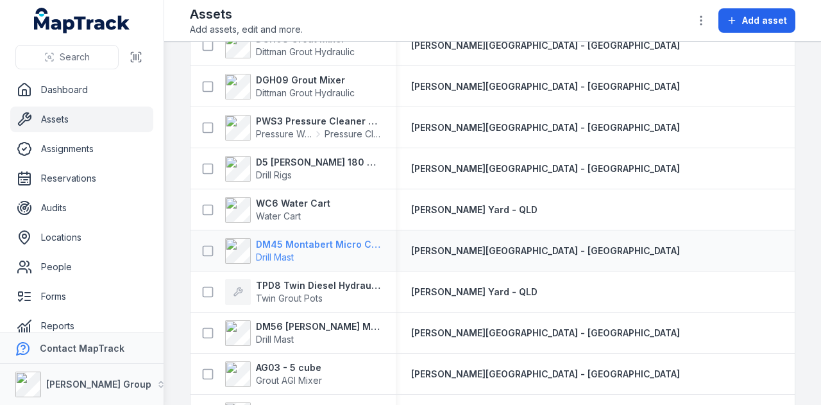
click at [278, 243] on strong "DM45 Montabert Micro CPA360" at bounding box center [318, 244] width 124 height 13
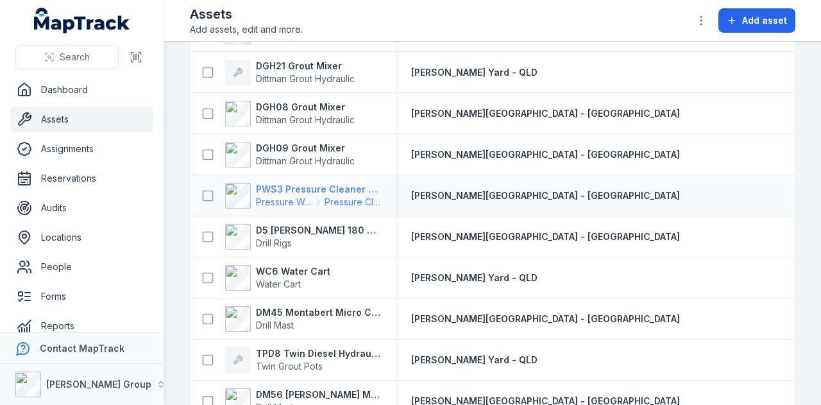
scroll to position [1539, 0]
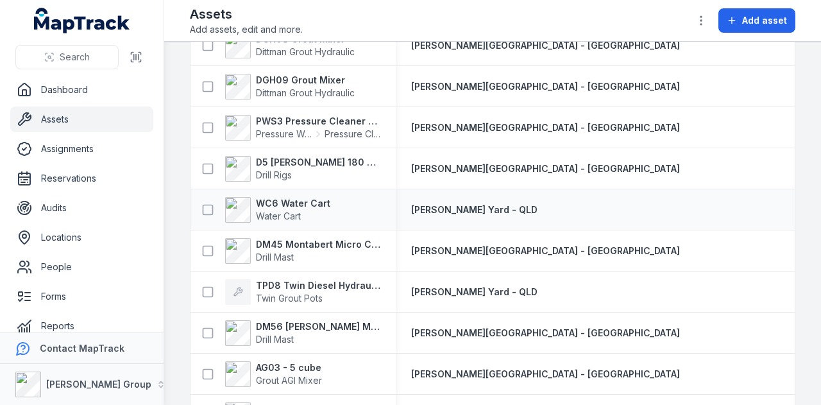
click at [282, 194] on div "WC6 Water Cart Water Cart" at bounding box center [293, 210] width 205 height 36
click at [282, 199] on strong "WC6 Water Cart" at bounding box center [293, 203] width 74 height 13
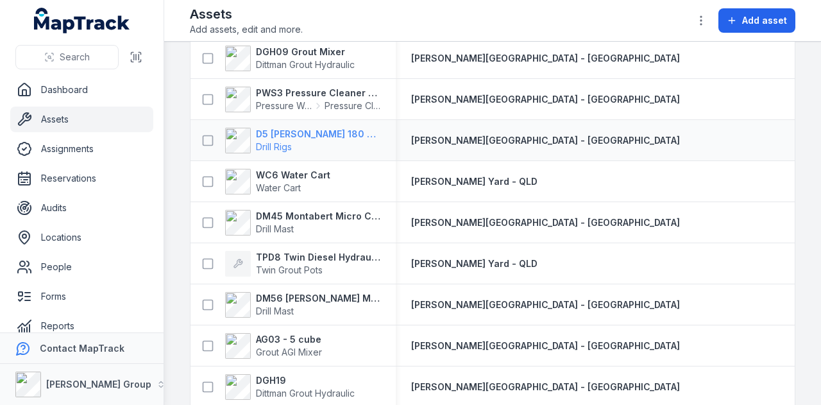
scroll to position [1539, 0]
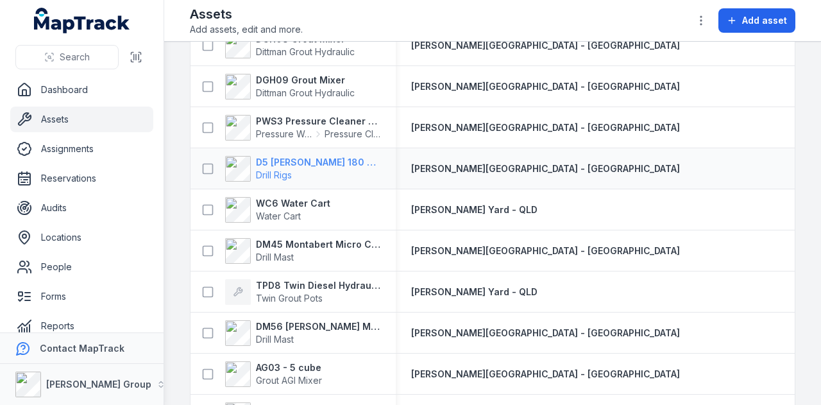
click at [325, 166] on strong "D5 Ripamonti Birdie 180 Hydraulic Drill Rig" at bounding box center [318, 162] width 124 height 13
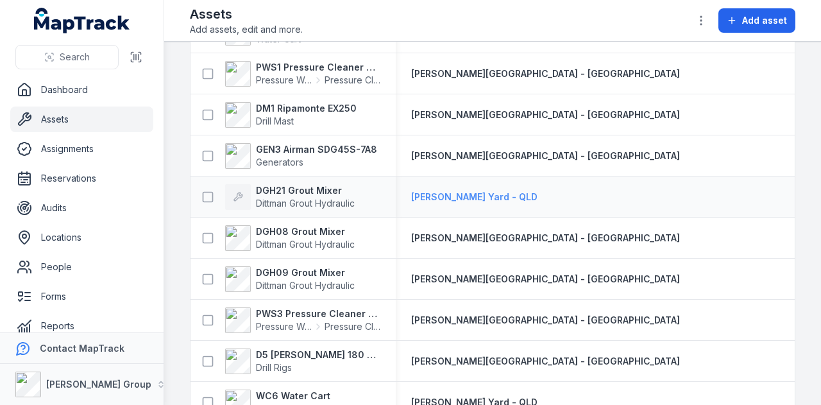
scroll to position [1411, 0]
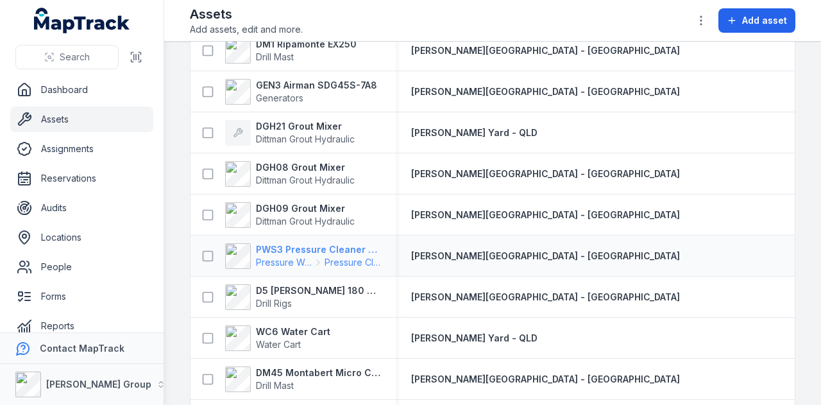
click at [341, 251] on strong "PWS3 Pressure Cleaner Skid Mounted" at bounding box center [318, 249] width 124 height 13
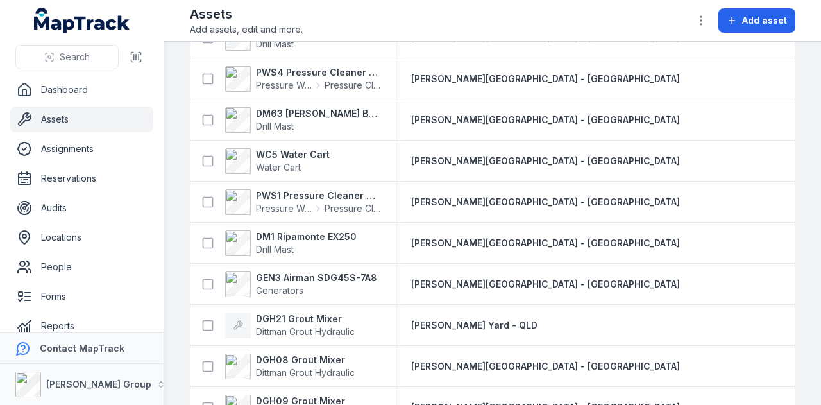
scroll to position [1347, 0]
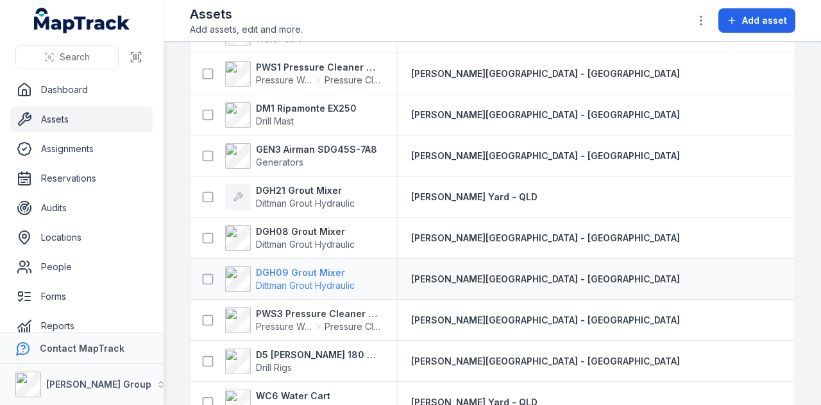
click at [315, 266] on strong "DGH09 Grout Mixer" at bounding box center [305, 272] width 99 height 13
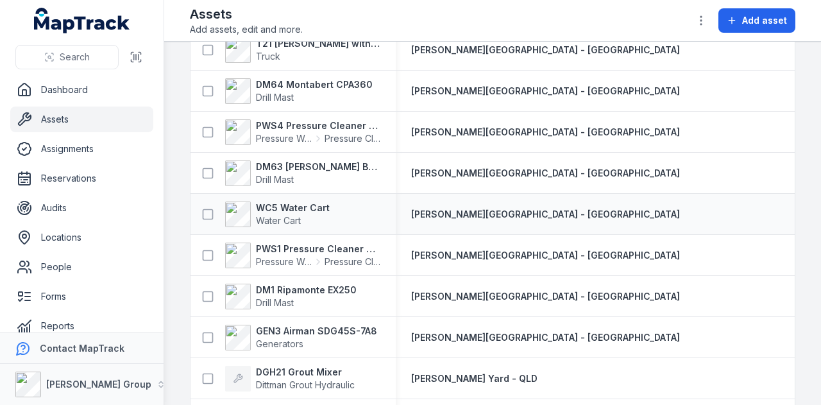
scroll to position [1219, 0]
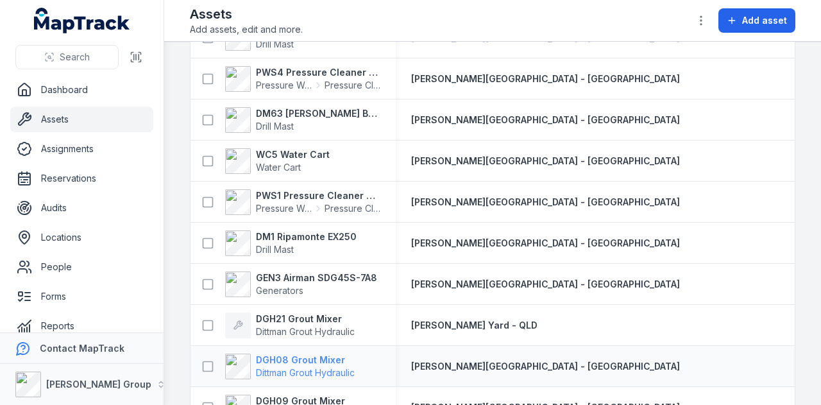
click at [326, 364] on strong "DGH08 Grout Mixer" at bounding box center [305, 359] width 99 height 13
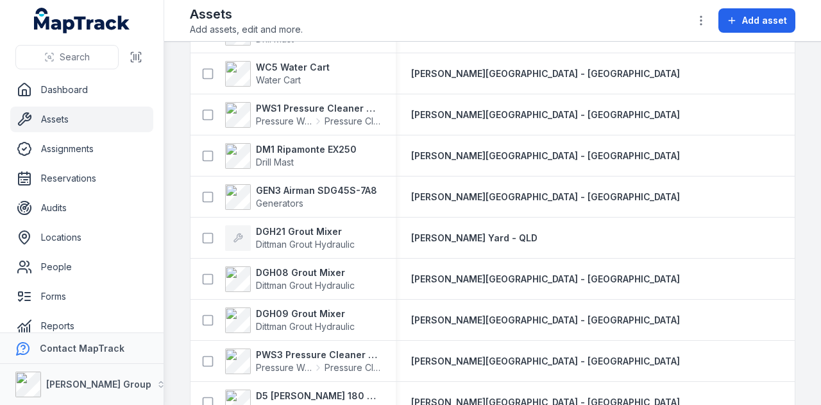
scroll to position [1411, 0]
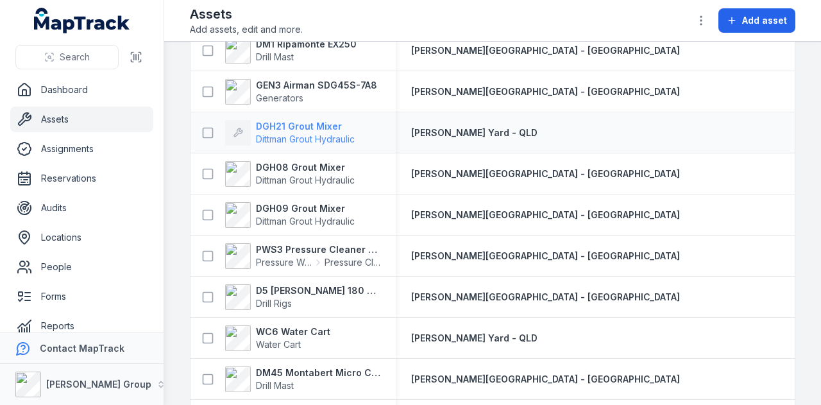
click at [310, 126] on strong "DGH21 Grout Mixer" at bounding box center [305, 126] width 99 height 13
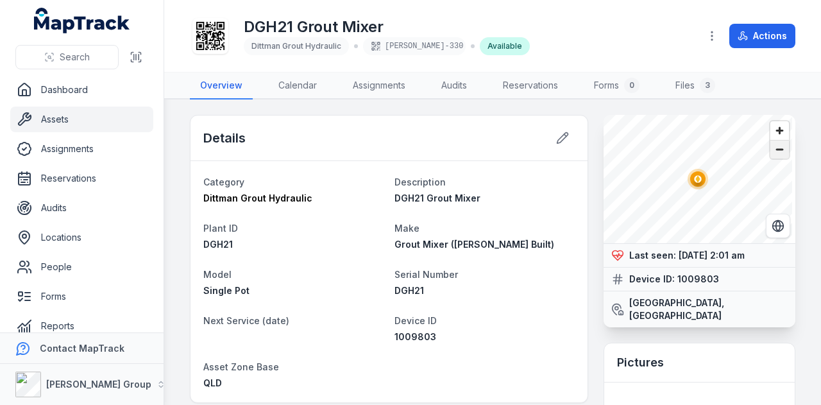
click at [775, 152] on span "Zoom out" at bounding box center [779, 149] width 19 height 18
click at [778, 143] on span "Zoom out" at bounding box center [779, 149] width 19 height 18
click at [774, 144] on span "Zoom out" at bounding box center [779, 149] width 19 height 18
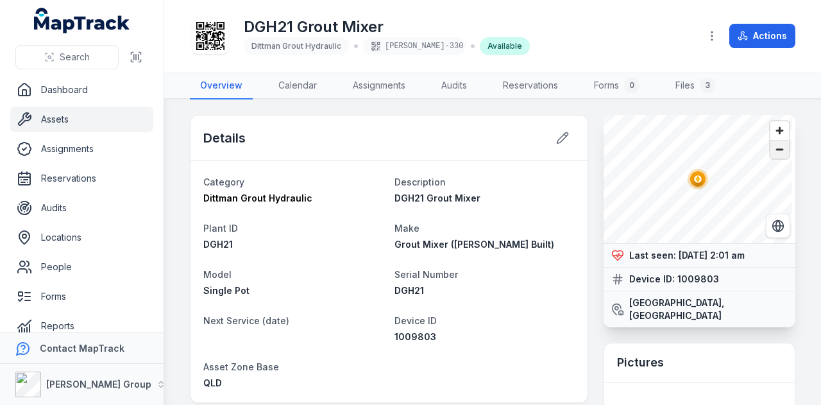
click at [774, 144] on span "Zoom out" at bounding box center [779, 149] width 19 height 18
click at [770, 127] on span "Zoom in" at bounding box center [779, 130] width 19 height 19
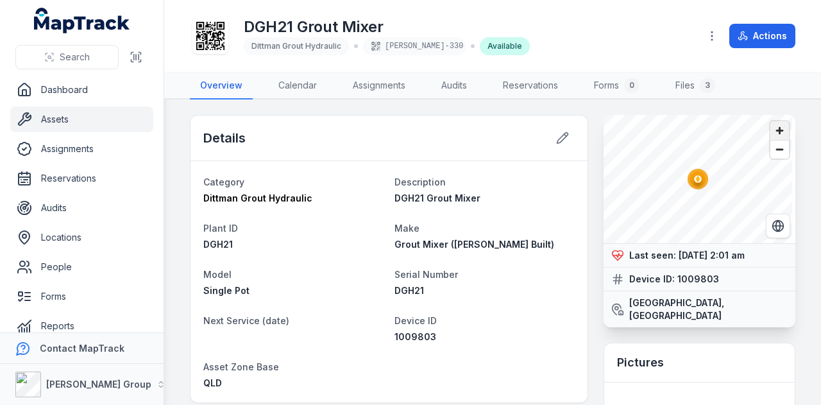
click at [770, 127] on span "Zoom in" at bounding box center [779, 130] width 19 height 19
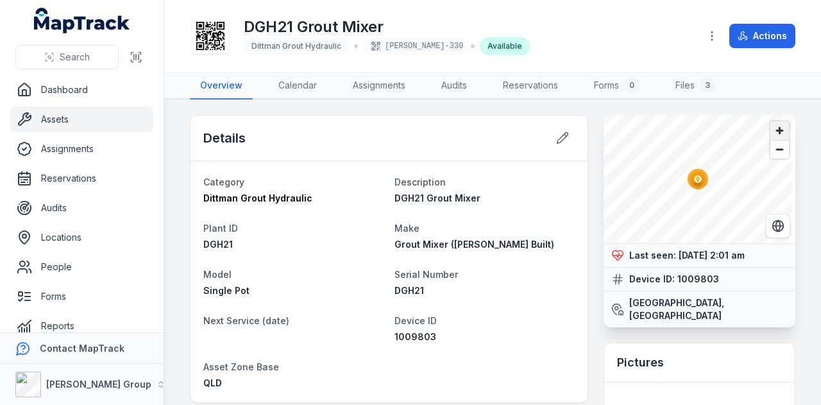
click at [770, 127] on span "Zoom in" at bounding box center [779, 130] width 19 height 19
click at [762, 44] on button "Actions" at bounding box center [762, 36] width 66 height 24
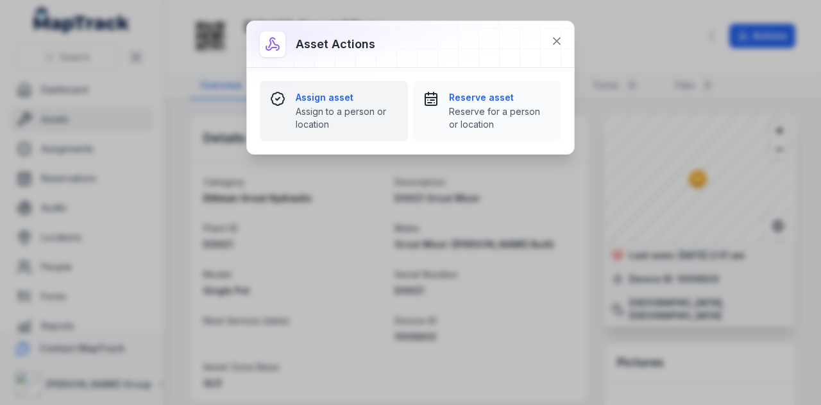
click at [287, 108] on div "Assign asset Assign to a person or location" at bounding box center [334, 111] width 128 height 40
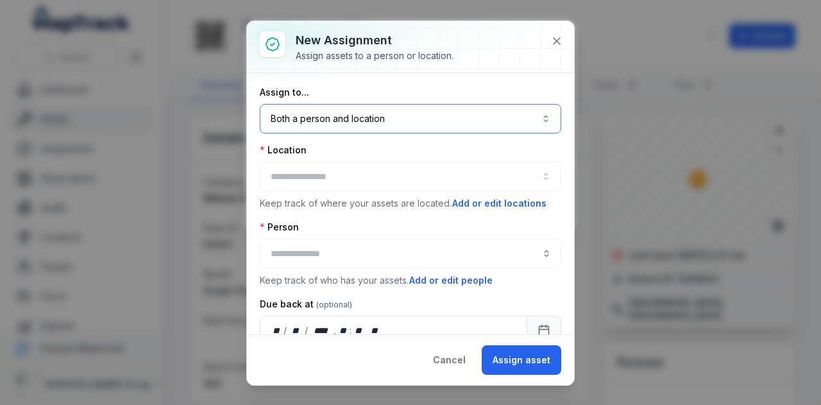
click at [355, 128] on button "Both a person and location ****" at bounding box center [410, 119] width 301 height 30
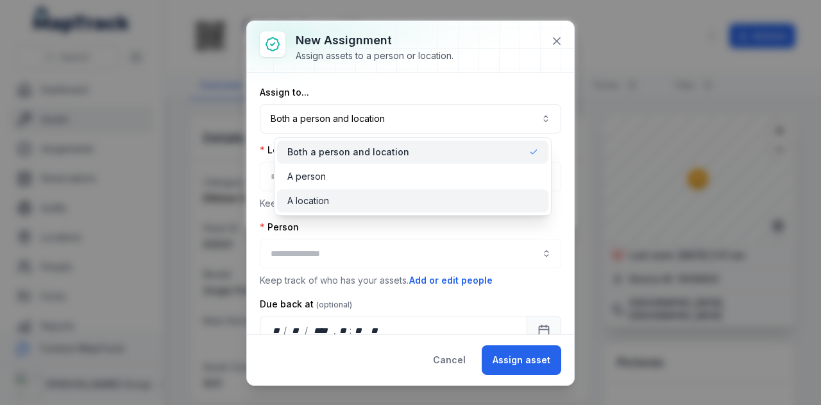
click at [335, 197] on div "A location" at bounding box center [412, 200] width 251 height 13
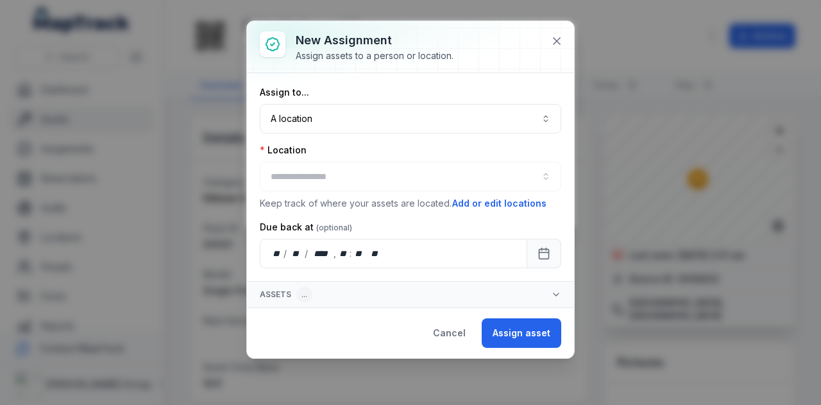
click at [335, 183] on div at bounding box center [410, 177] width 301 height 30
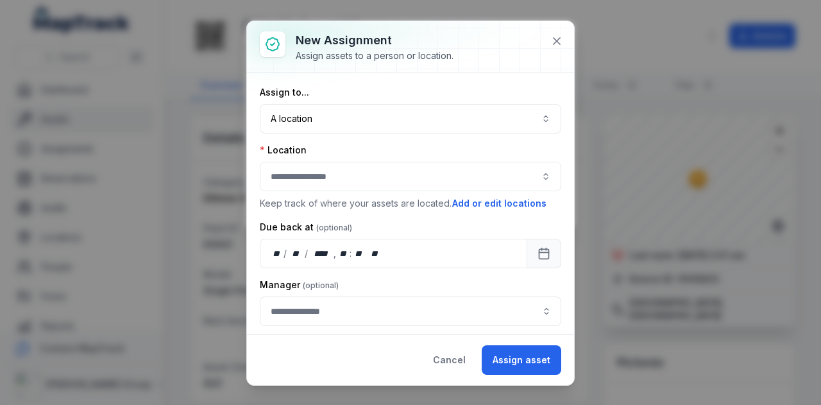
click at [341, 169] on button "button" at bounding box center [410, 177] width 301 height 30
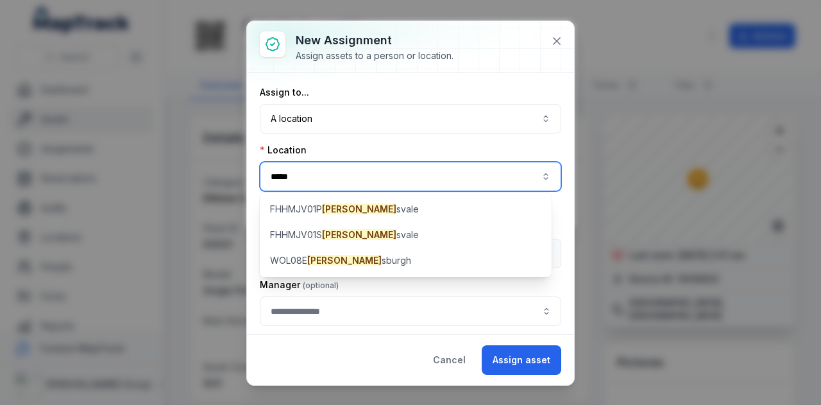
type input "*****"
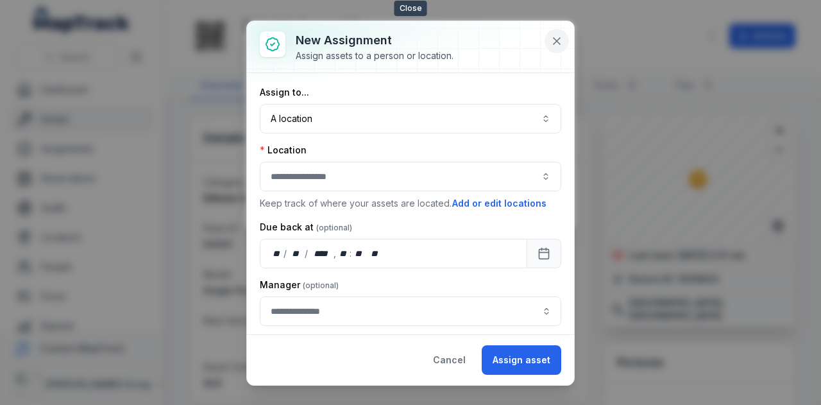
click at [553, 39] on icon at bounding box center [556, 41] width 13 height 13
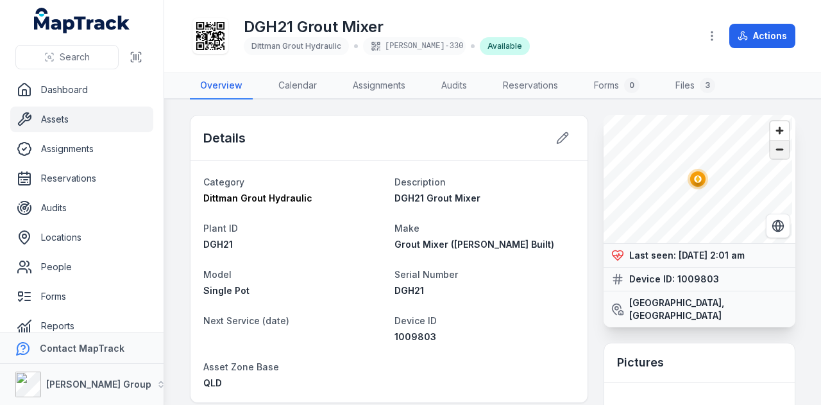
click at [771, 150] on span "Zoom out" at bounding box center [779, 149] width 19 height 18
click at [770, 135] on span "Zoom in" at bounding box center [779, 130] width 19 height 19
click at [717, 268] on div "@keyframes ping-animation { 0% { transform: scale(0.8); opacity: 0.5; } 100% { …" at bounding box center [700, 221] width 192 height 212
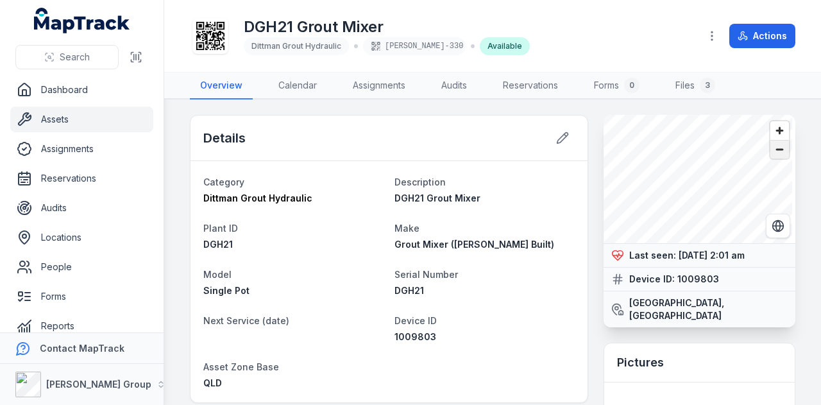
click at [776, 147] on span "Zoom out" at bounding box center [779, 149] width 19 height 18
click at [777, 148] on span "Zoom out" at bounding box center [779, 149] width 19 height 18
click at [742, 165] on div "@keyframes ping-animation { 0% { transform: scale(0.8); opacity: 0.5; } 100% { …" at bounding box center [700, 179] width 192 height 128
click at [770, 132] on span "Zoom in" at bounding box center [779, 130] width 19 height 19
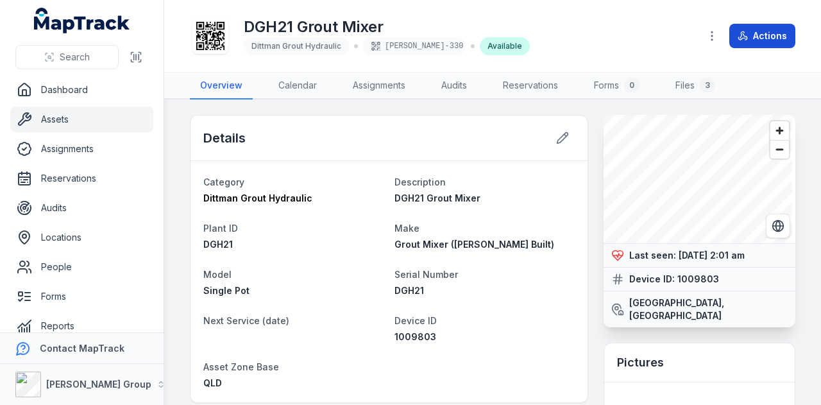
click at [772, 39] on button "Actions" at bounding box center [762, 36] width 66 height 24
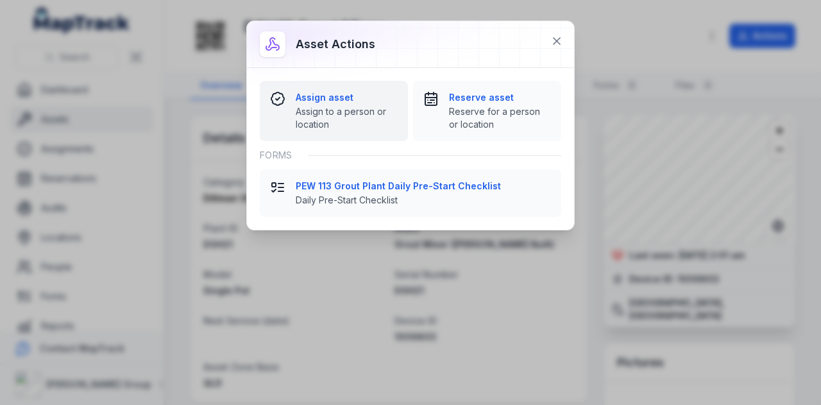
click at [339, 97] on strong "Assign asset" at bounding box center [347, 97] width 102 height 13
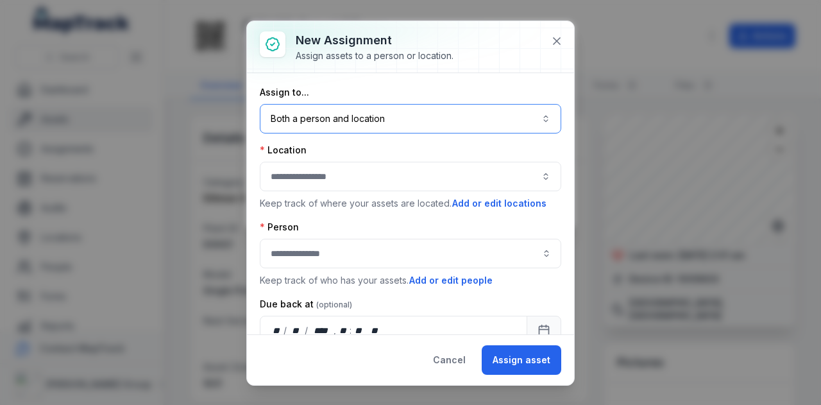
click at [377, 127] on button "Both a person and location ****" at bounding box center [410, 119] width 301 height 30
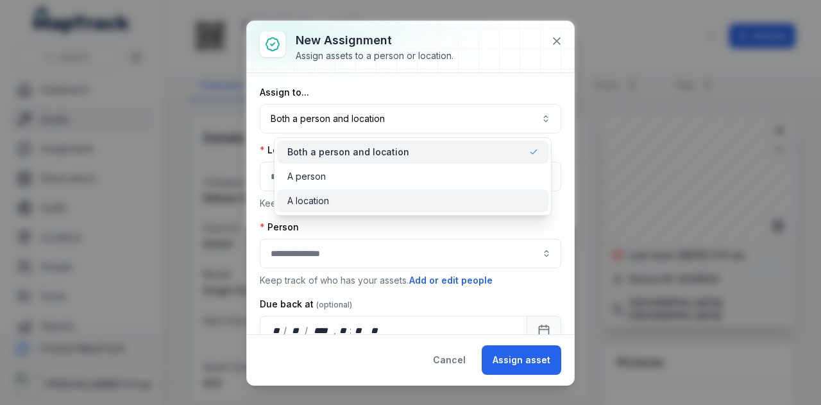
drag, startPoint x: 372, startPoint y: 207, endPoint x: 367, endPoint y: 188, distance: 19.9
click at [372, 208] on div "A location" at bounding box center [412, 200] width 271 height 23
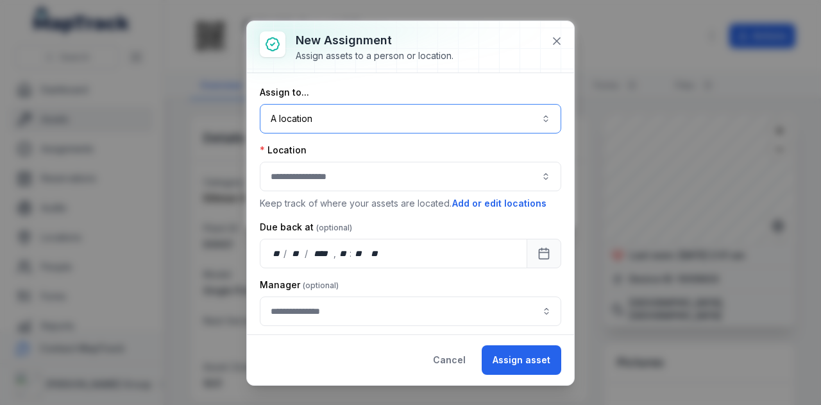
click at [367, 188] on button "button" at bounding box center [410, 177] width 301 height 30
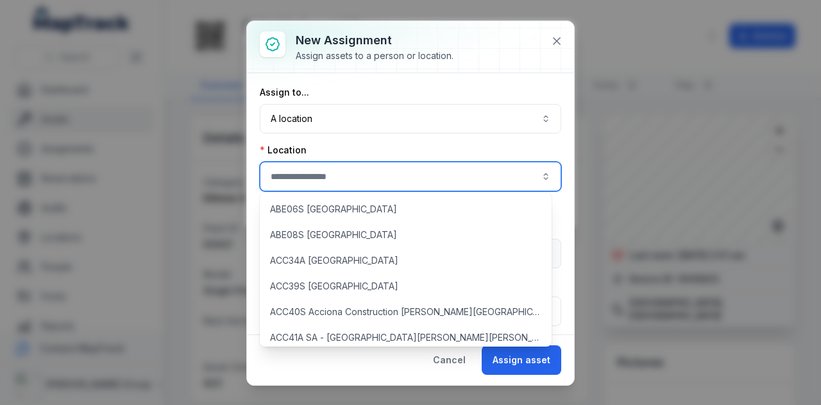
paste input "**********"
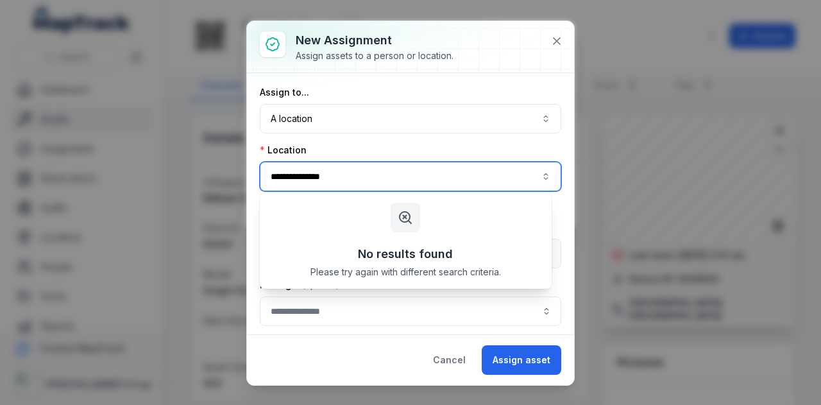
click at [296, 174] on button "**********" at bounding box center [410, 177] width 301 height 30
type input "**********"
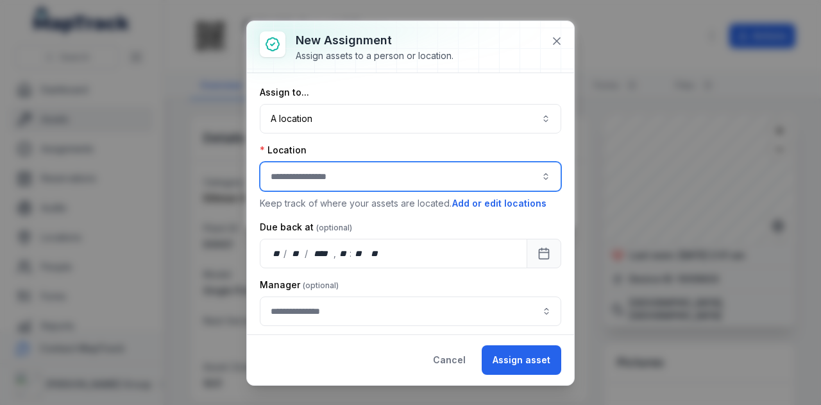
paste input "*********"
type input "*********"
click at [518, 368] on button "Assign asset" at bounding box center [522, 360] width 80 height 30
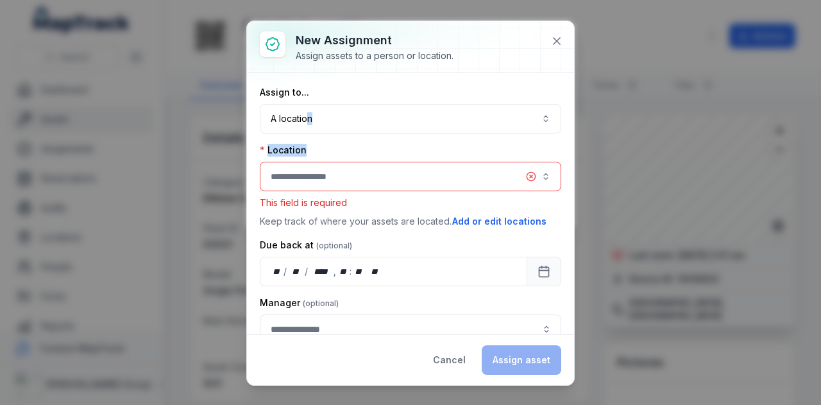
drag, startPoint x: 307, startPoint y: 134, endPoint x: 307, endPoint y: 151, distance: 16.7
click at [307, 139] on div "Assign to... A location ******** Location This field is required Keep track of …" at bounding box center [410, 215] width 301 height 258
click at [304, 169] on button "button" at bounding box center [410, 177] width 301 height 30
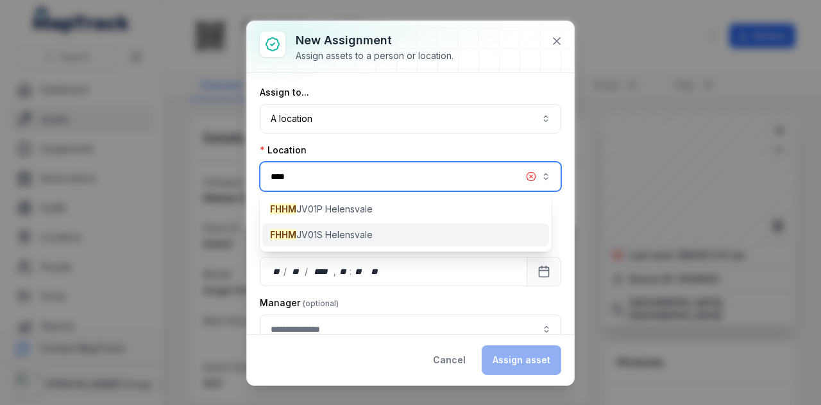
type input "****"
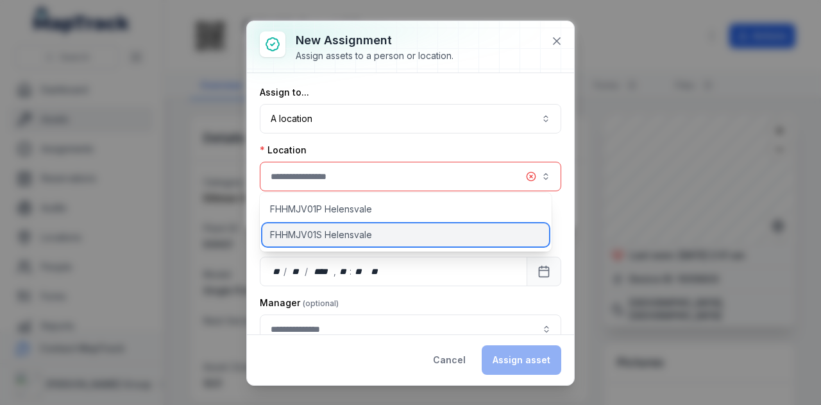
click at [400, 239] on div "FHHMJV01S Helensvale" at bounding box center [405, 234] width 287 height 23
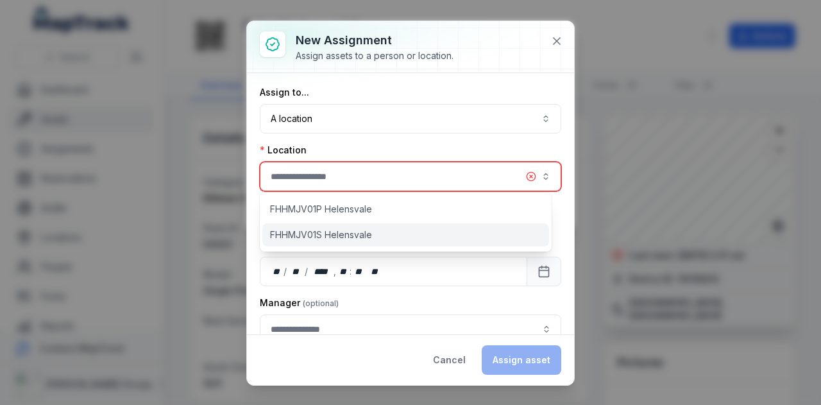
type input "**********"
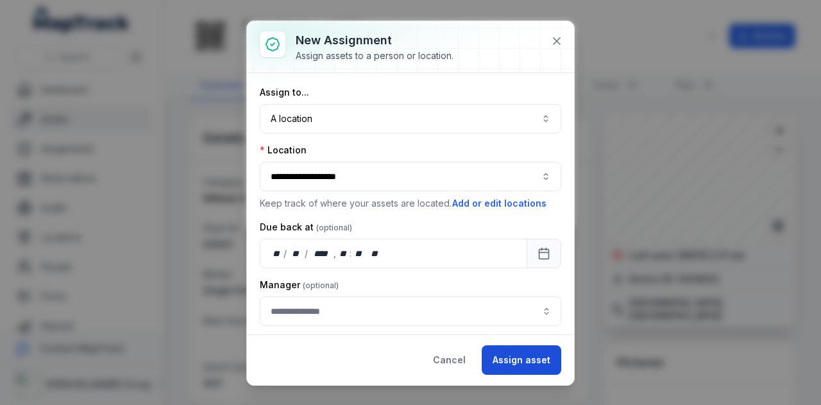
click at [522, 355] on button "Assign asset" at bounding box center [522, 360] width 80 height 30
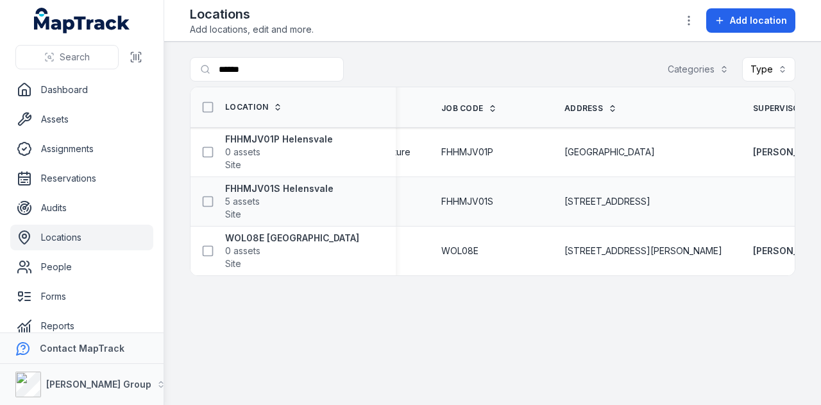
scroll to position [0, 236]
type input "******"
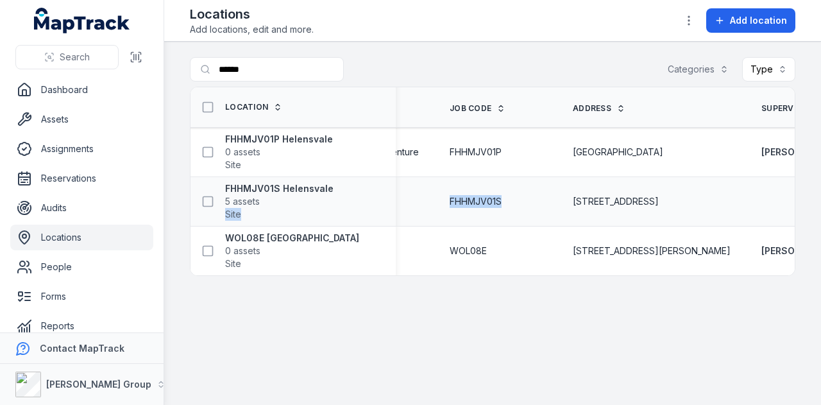
drag, startPoint x: 446, startPoint y: 203, endPoint x: 373, endPoint y: 203, distance: 72.5
click at [373, 203] on tr "FHHMJV01S Helensvale 5 assets Site FHHMJV01S [STREET_ADDRESS][GEOGRAPHIC_DATA]" at bounding box center [473, 201] width 1038 height 49
drag, startPoint x: 422, startPoint y: 203, endPoint x: 453, endPoint y: 184, distance: 36.3
click at [453, 184] on td "FHHMJV01S" at bounding box center [495, 201] width 123 height 49
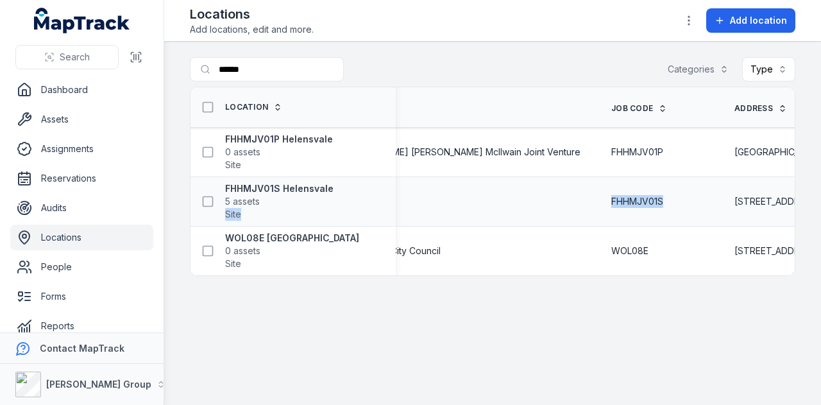
copy tr "Site FHHMJV01S"
click at [559, 318] on main "Search for locations ****** Categories Type Location Client Job Code Address Su…" at bounding box center [492, 223] width 657 height 363
click at [611, 198] on span "FHHMJV01S" at bounding box center [637, 201] width 52 height 13
copy span "FHHMJV01S"
